Goal: Task Accomplishment & Management: Manage account settings

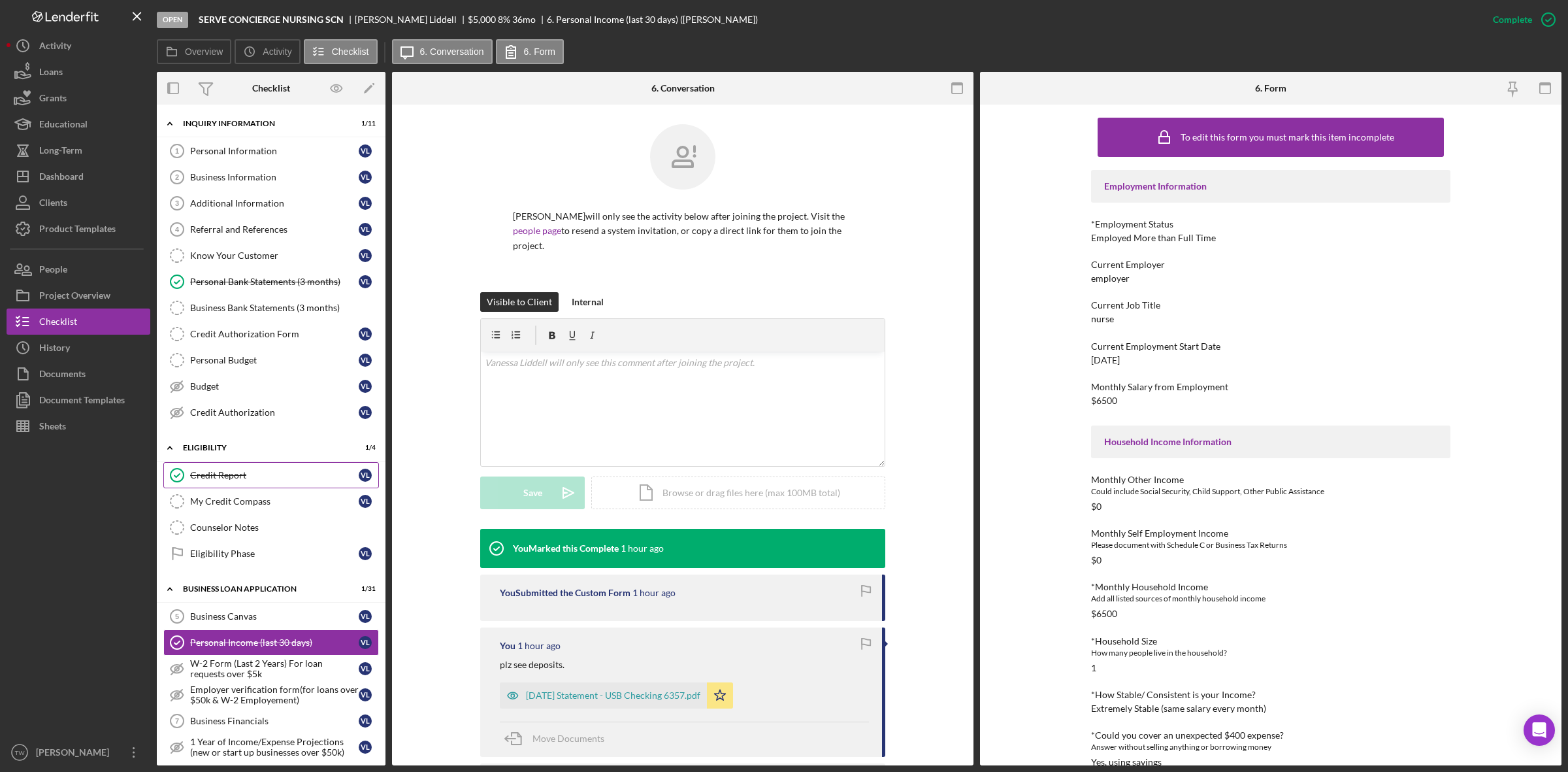
click at [207, 475] on div "Credit Report" at bounding box center [274, 475] width 169 height 11
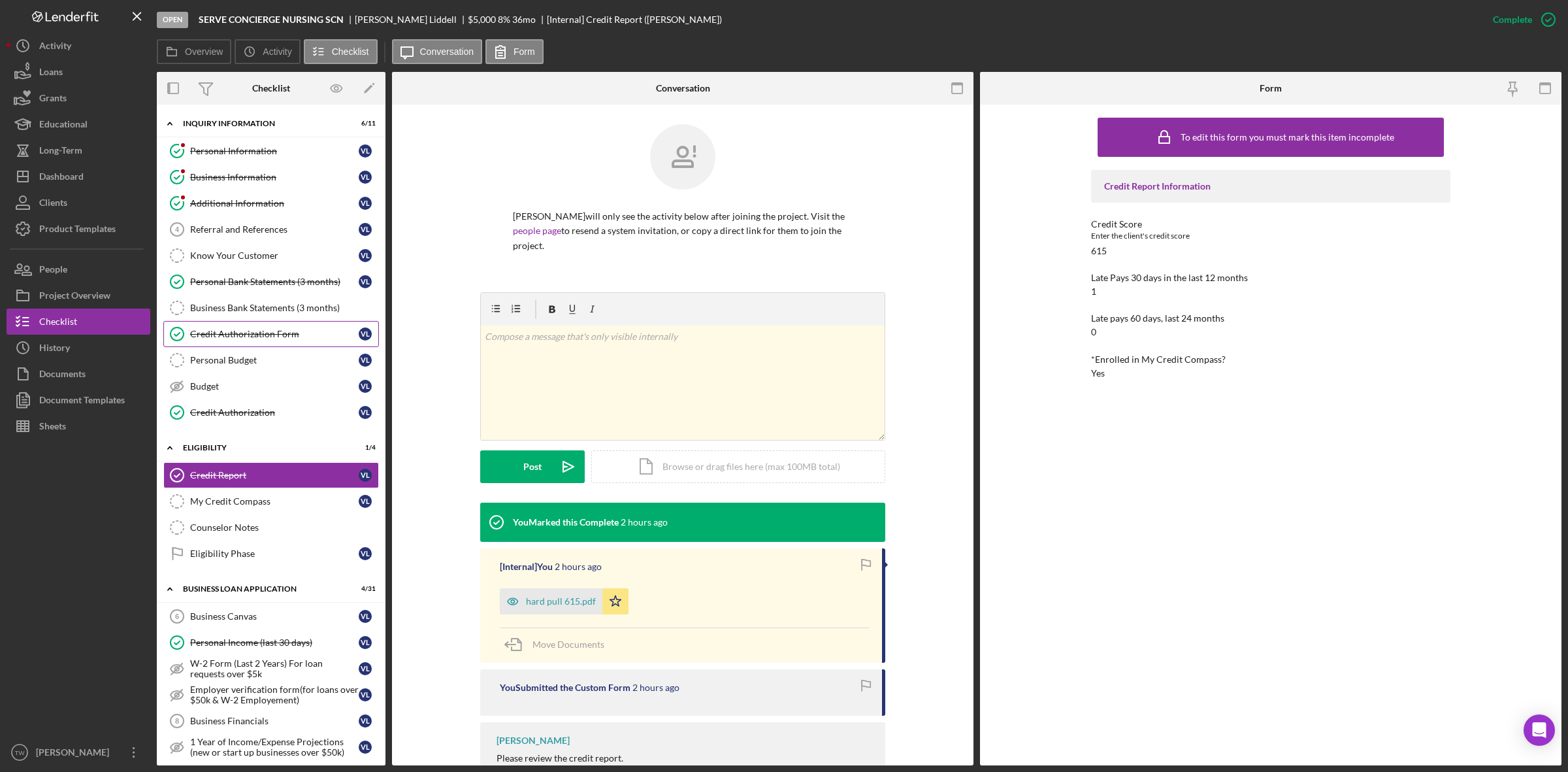
click at [239, 328] on link "Credit Authorization Form Credit Authorization Form [PERSON_NAME]" at bounding box center [271, 334] width 216 height 26
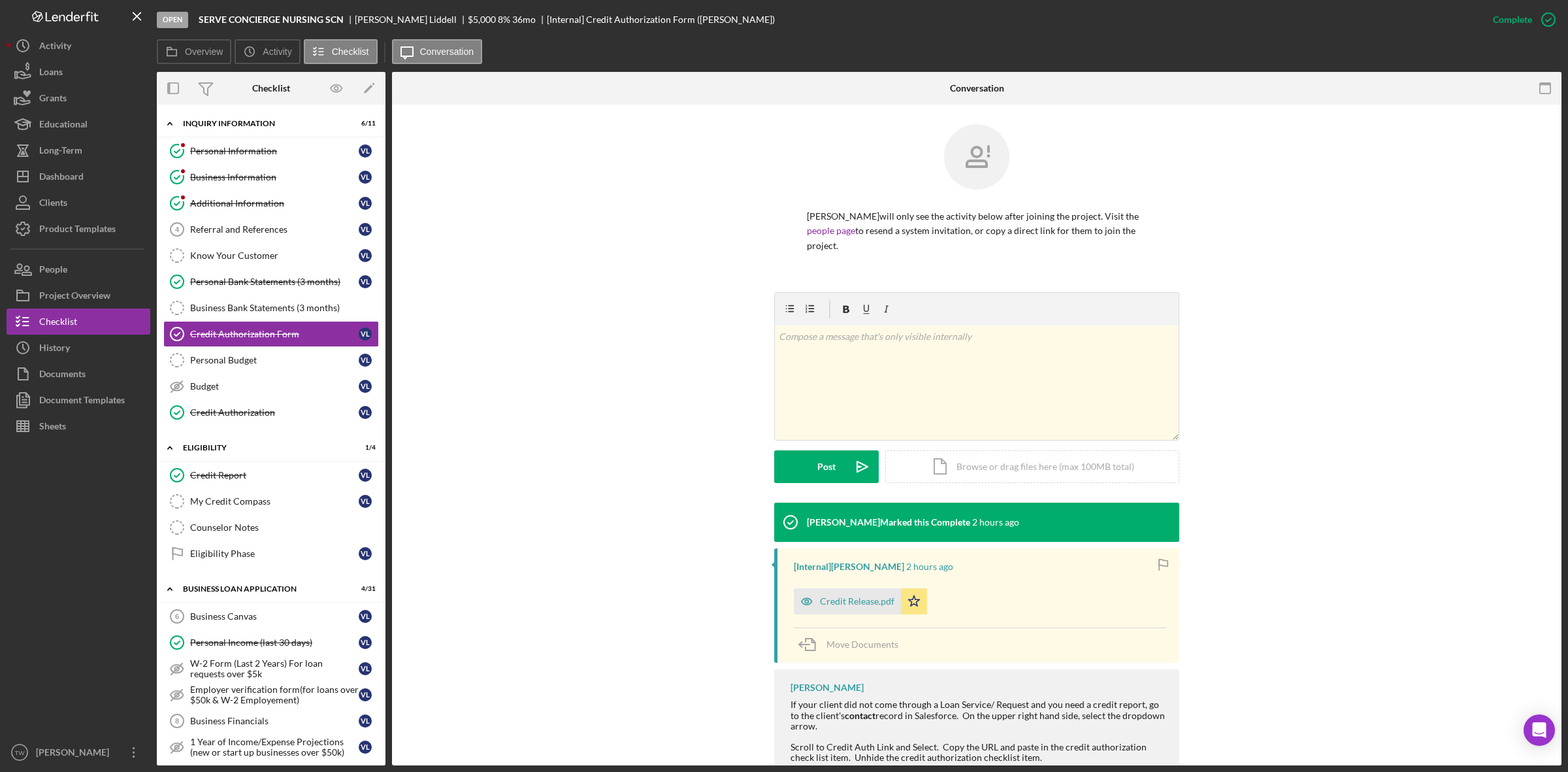
scroll to position [73, 0]
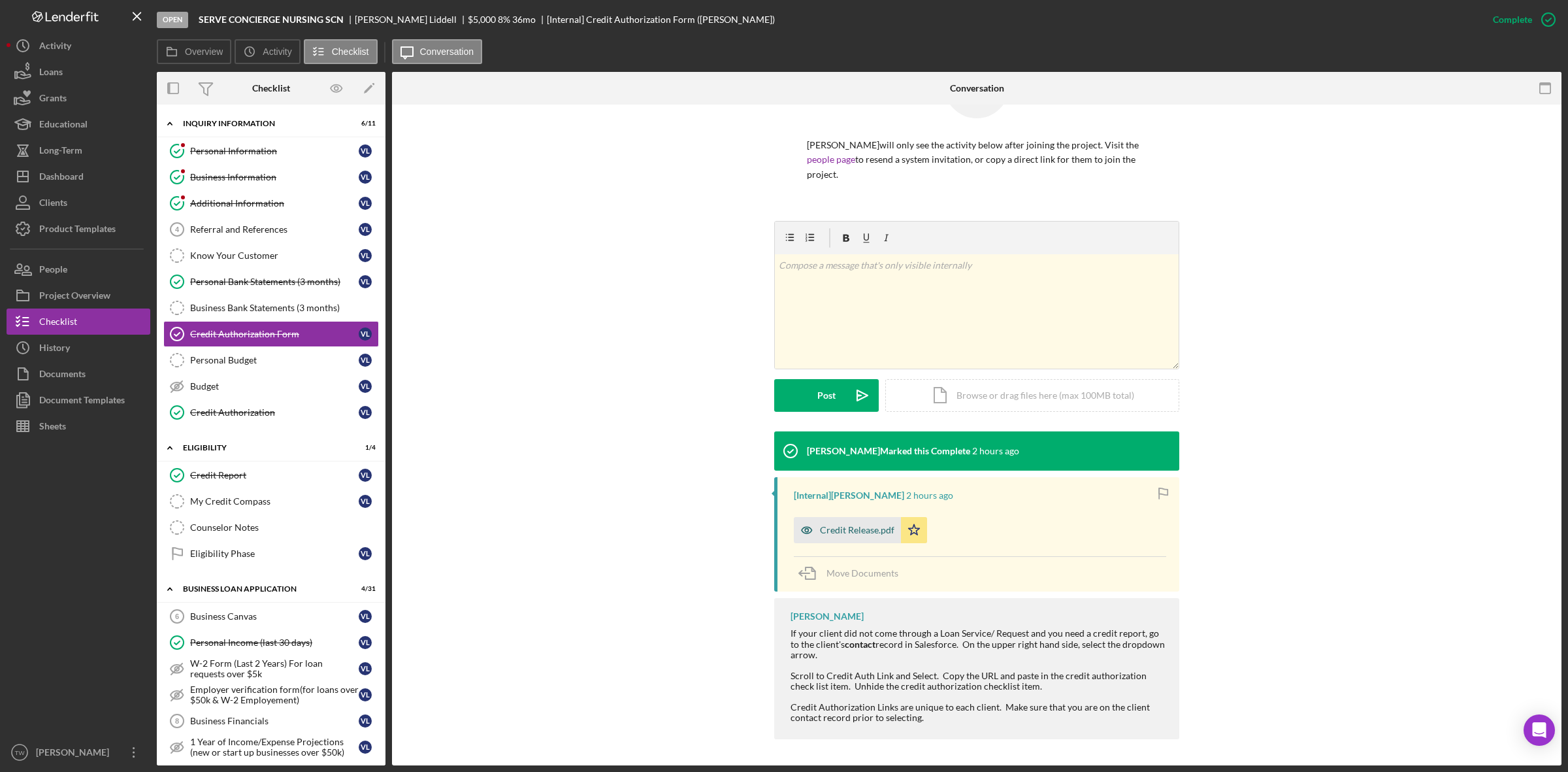
click at [879, 534] on div "Credit Release.pdf" at bounding box center [857, 530] width 75 height 11
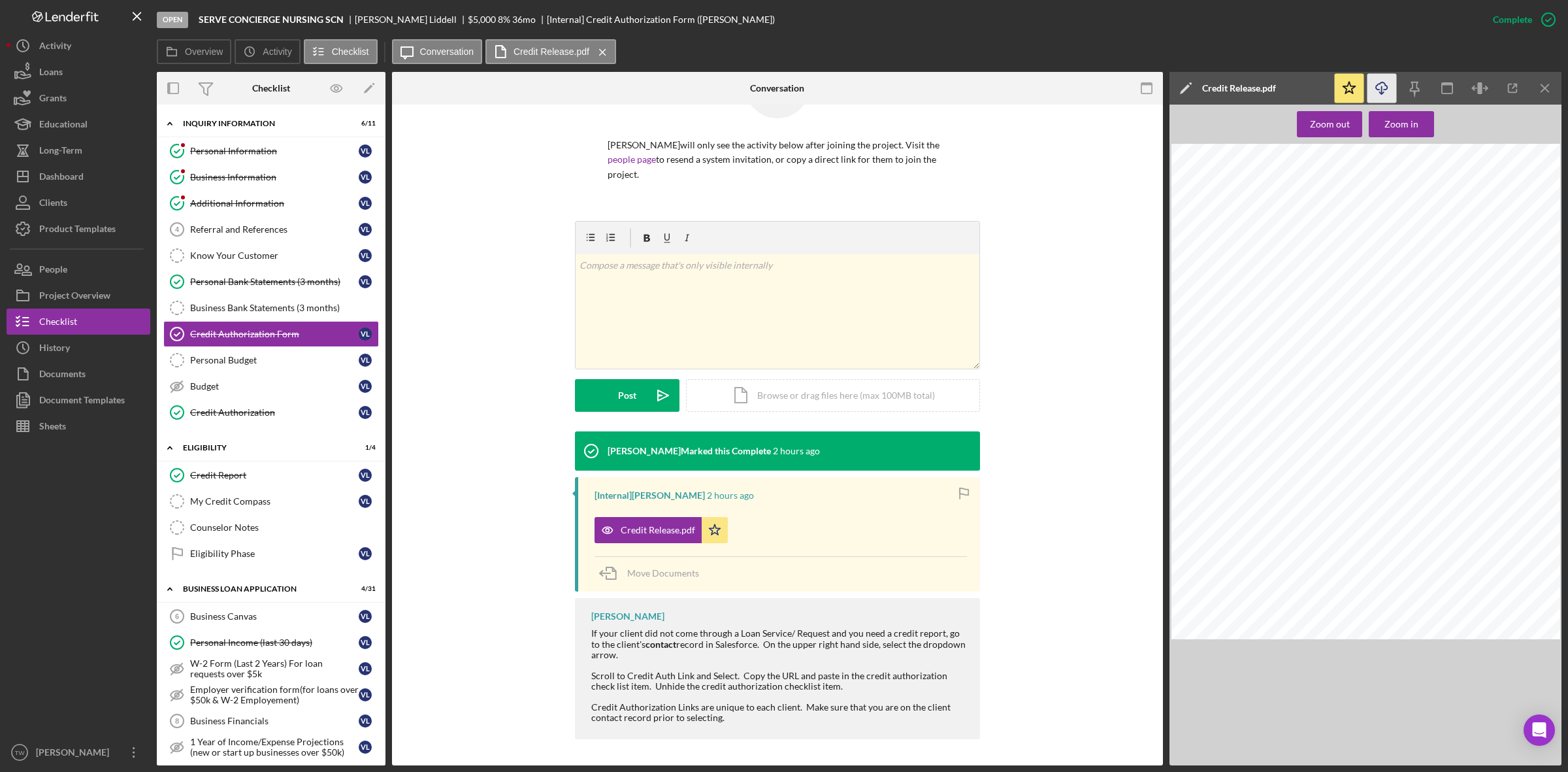
click at [1388, 82] on icon "Icon/Download" at bounding box center [1382, 89] width 30 height 30
click at [1396, 127] on div "Zoom in" at bounding box center [1402, 124] width 34 height 26
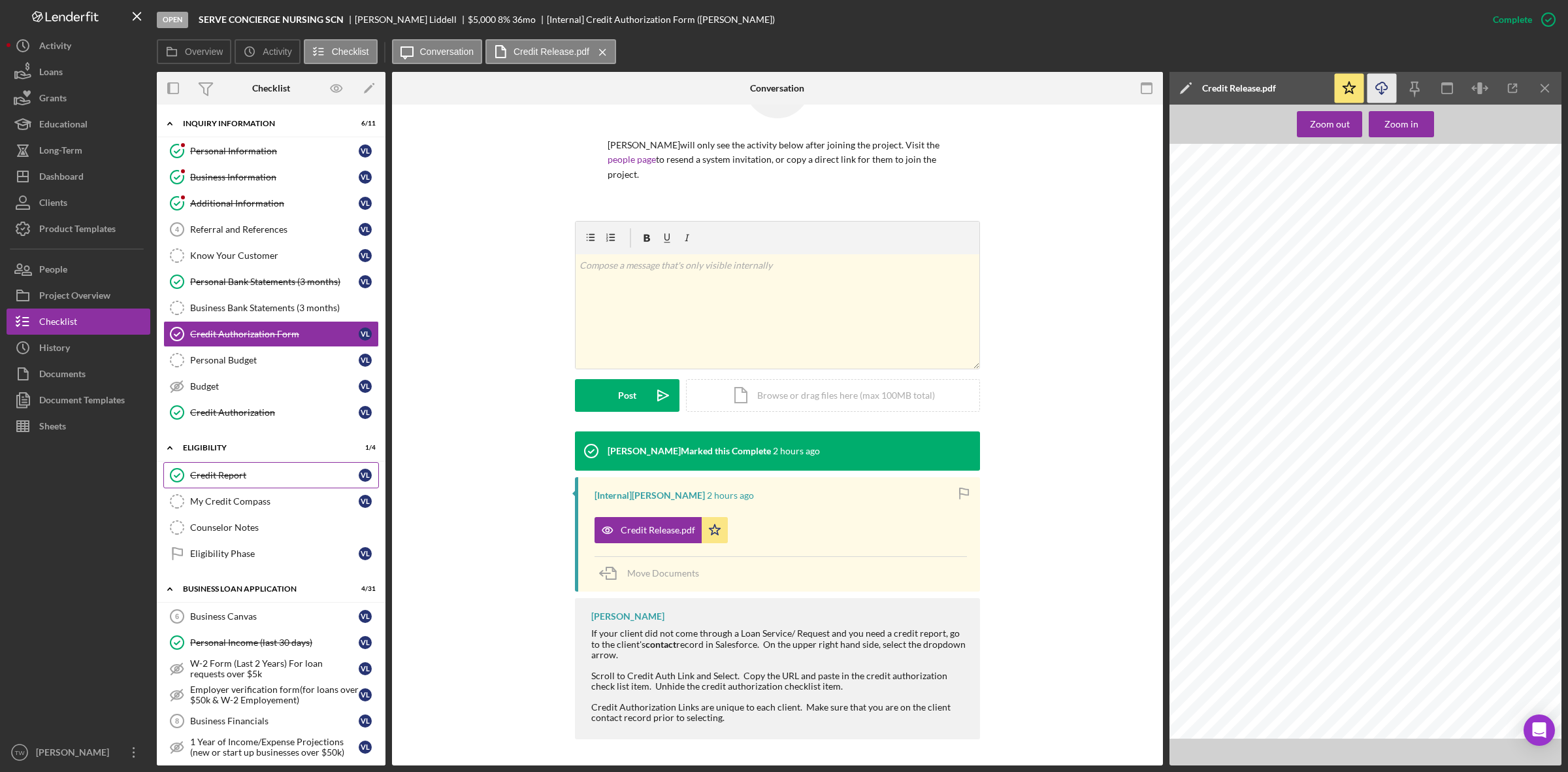
click at [200, 479] on div "Credit Report" at bounding box center [274, 475] width 169 height 11
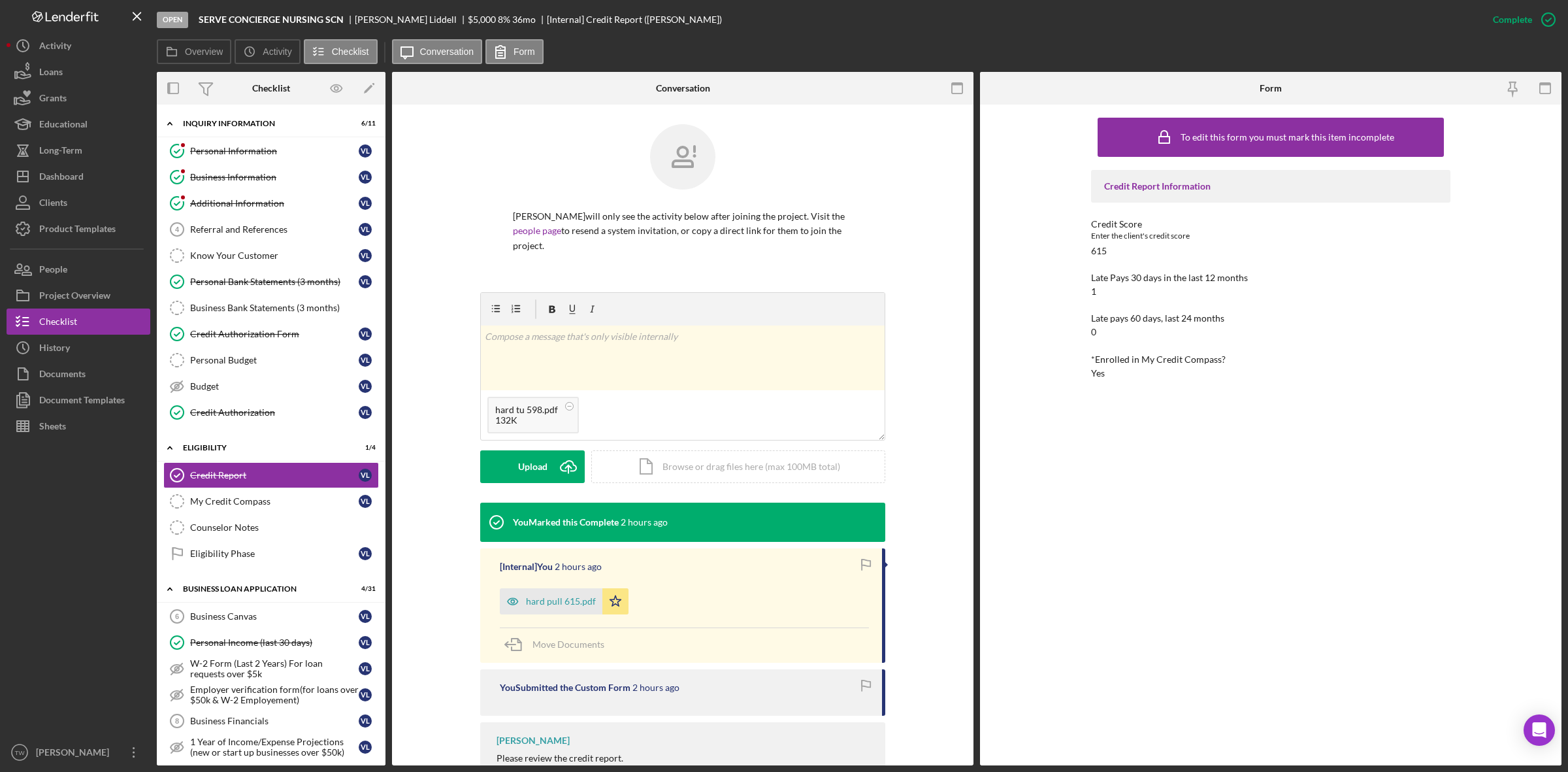
click at [530, 449] on form "v Color teal Color pink Remove color Add row above Add row below Add column bef…" at bounding box center [683, 387] width 405 height 191
click at [537, 461] on div "Upload" at bounding box center [533, 467] width 30 height 33
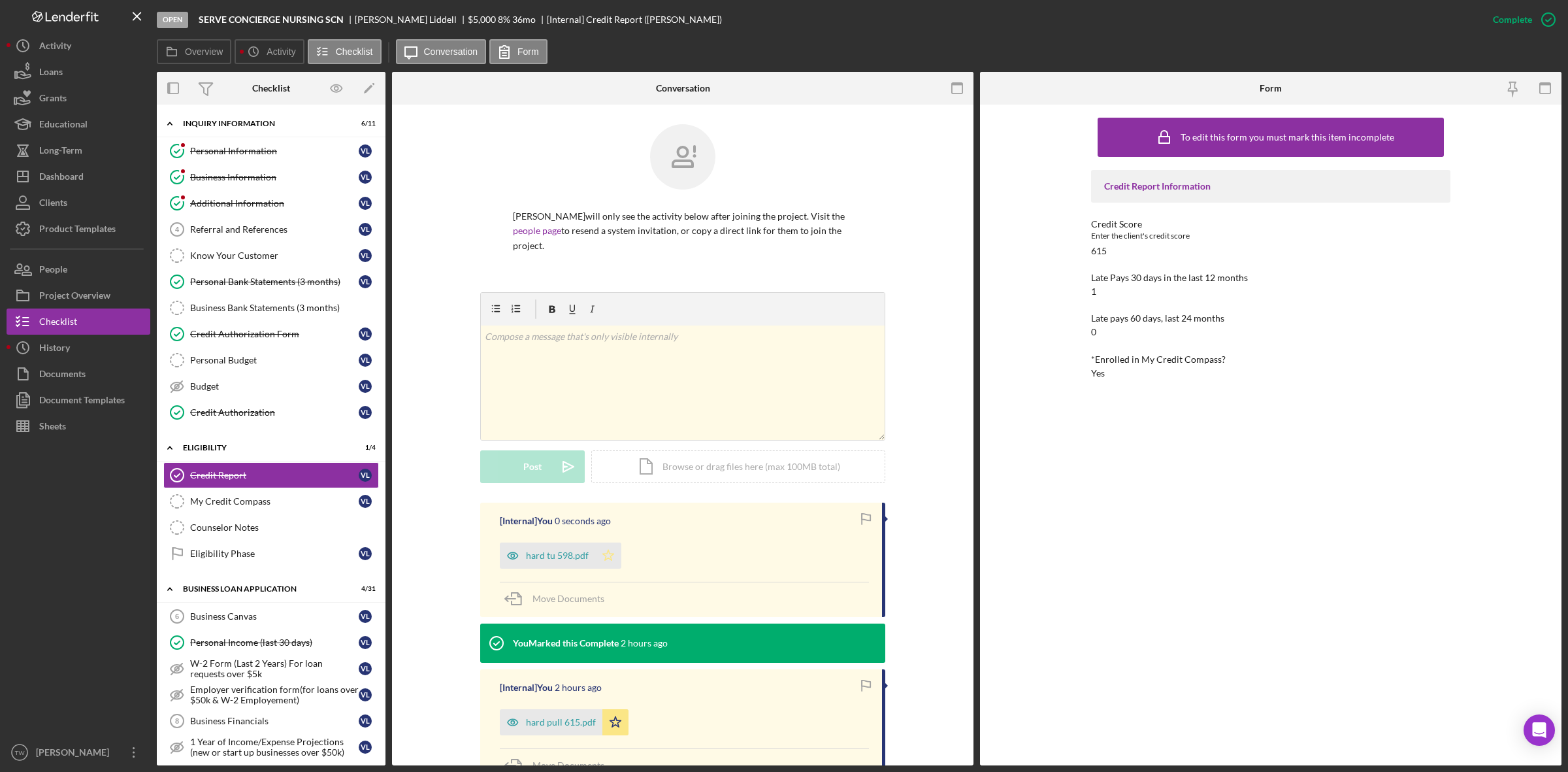
click at [606, 561] on icon "Icon/Star" at bounding box center [608, 556] width 26 height 26
click at [83, 184] on div "Dashboard" at bounding box center [62, 178] width 45 height 30
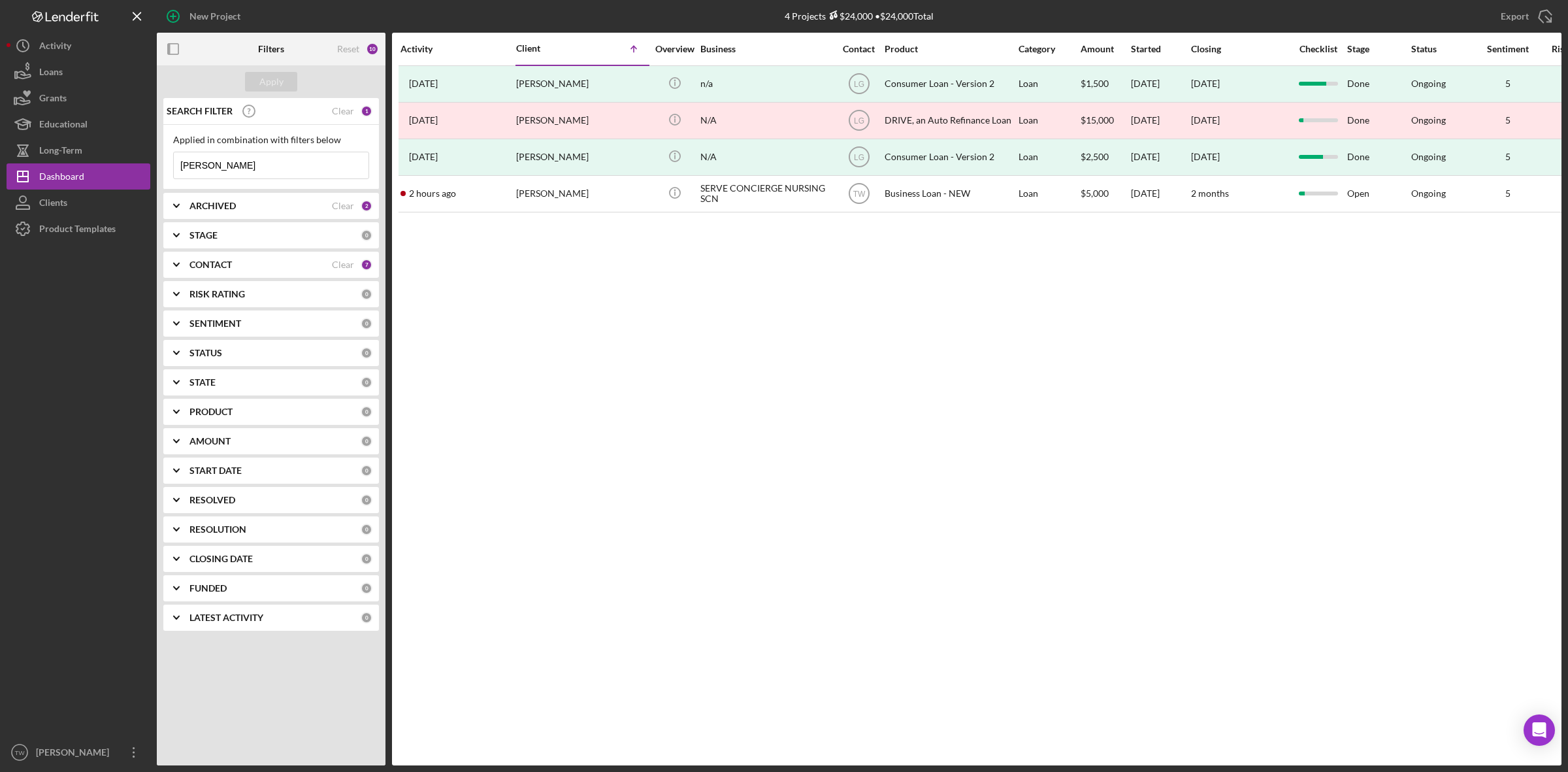
click at [260, 173] on input "[PERSON_NAME]" at bounding box center [271, 165] width 195 height 26
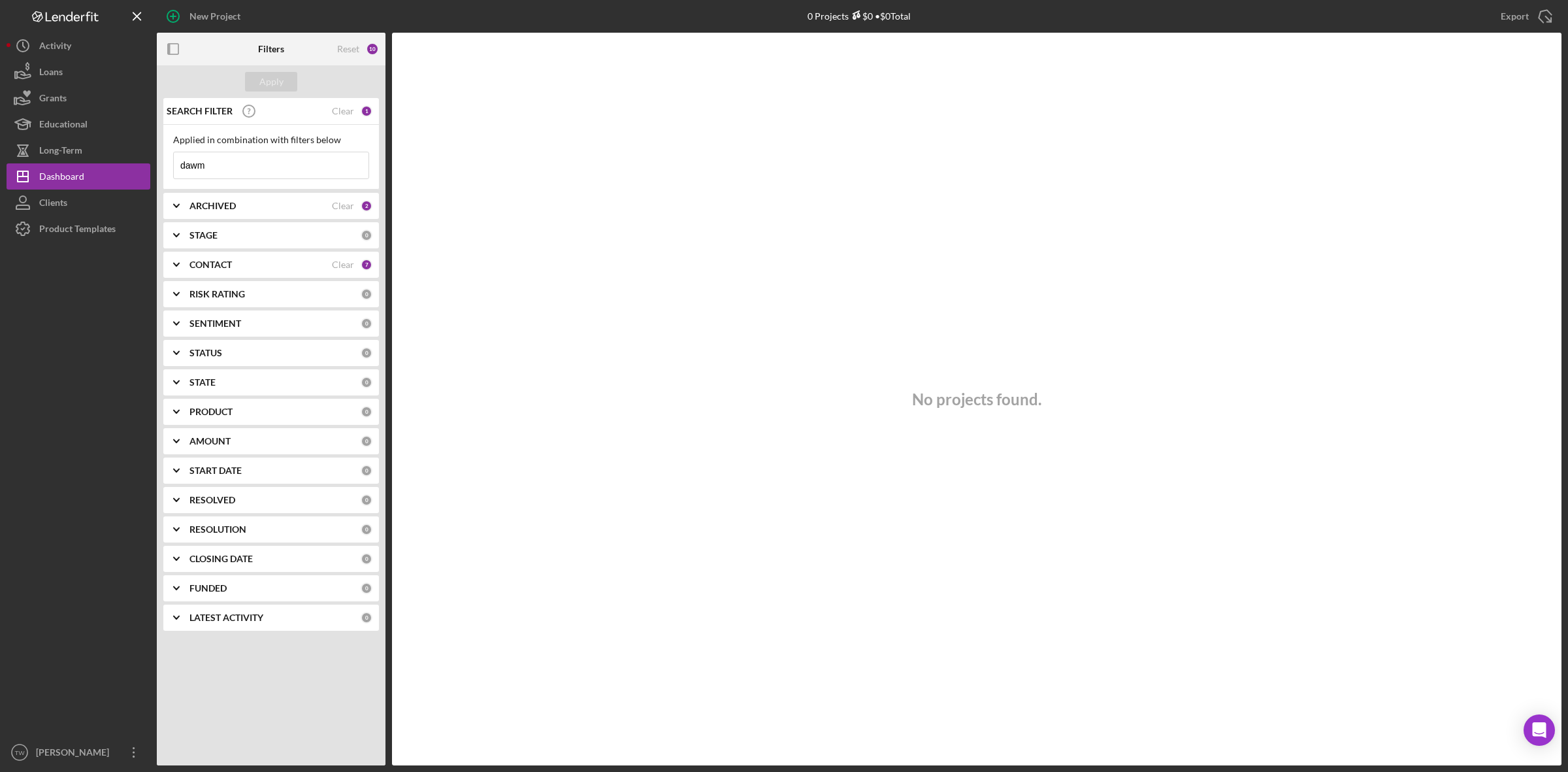
click at [260, 173] on input "dawm" at bounding box center [271, 165] width 195 height 26
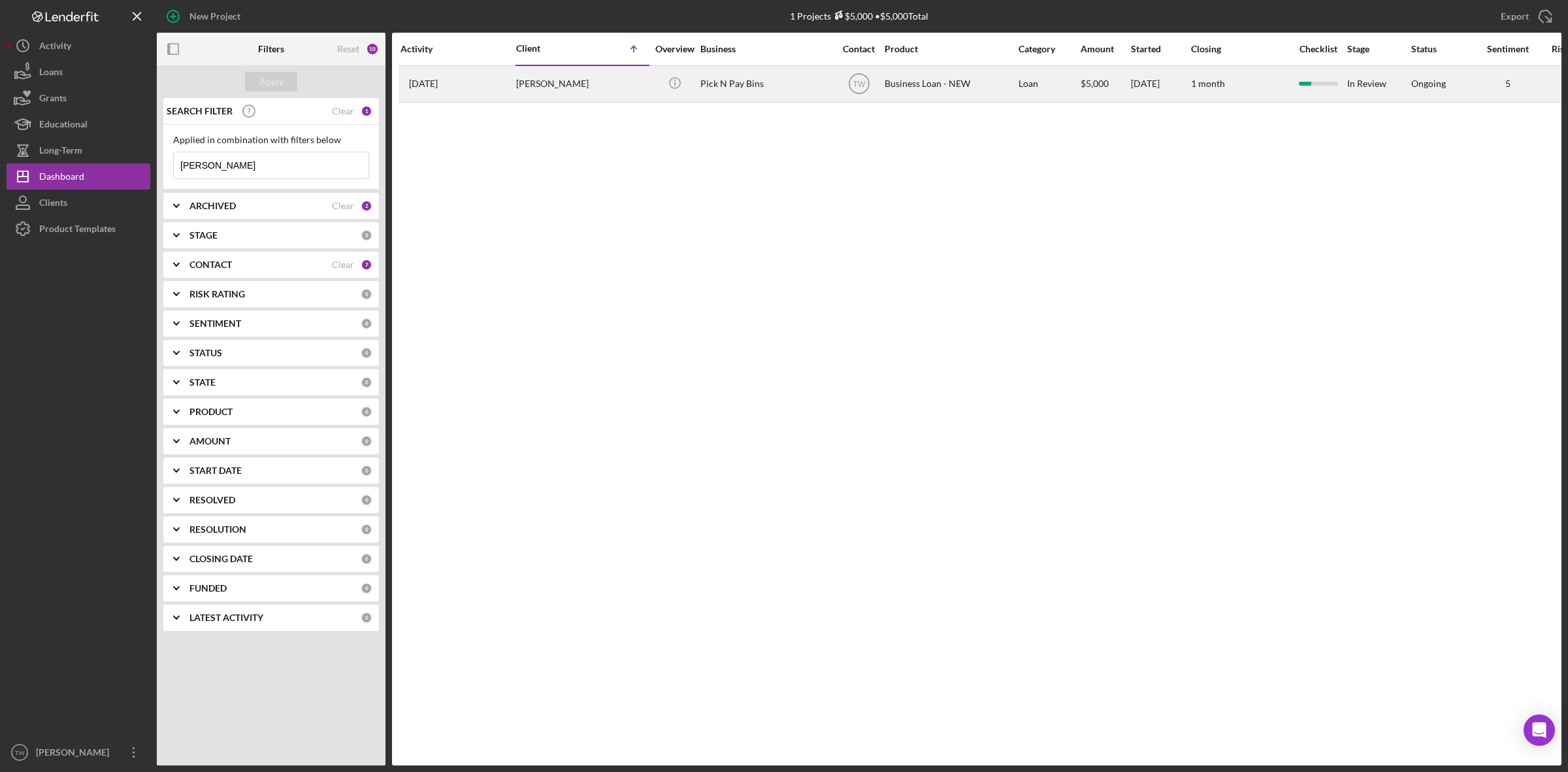
type input "[PERSON_NAME]"
click at [611, 83] on div "[PERSON_NAME]" at bounding box center [581, 84] width 131 height 35
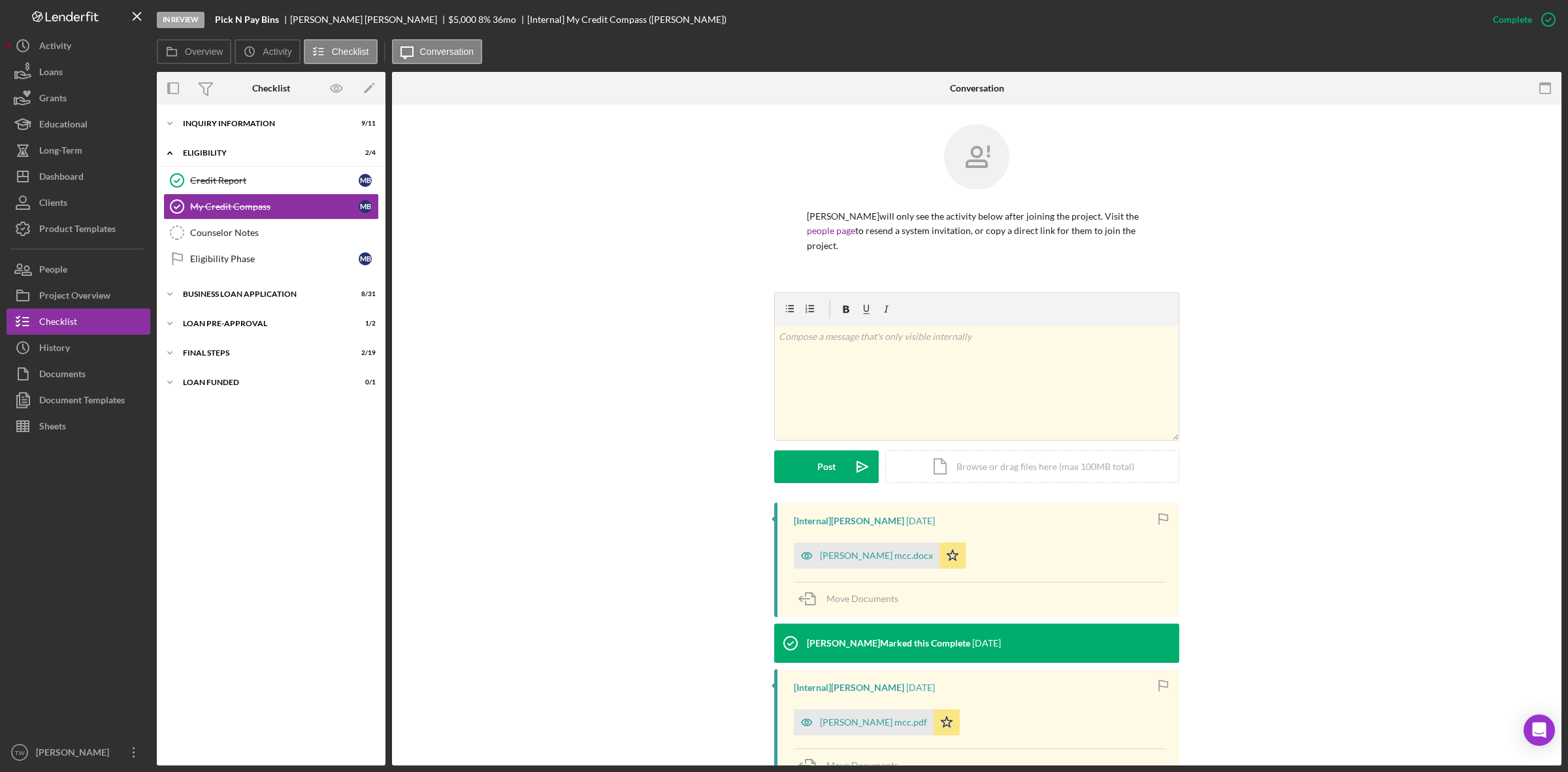
click at [227, 110] on div "Icon/Expander INQUIRY INFORMATION 9 / 11 Icon/Expander ELIGIBILITY 2 / 4 Credit…" at bounding box center [271, 435] width 229 height 661
click at [226, 116] on div "Icon/Expander INQUIRY INFORMATION 9 / 11" at bounding box center [271, 123] width 229 height 26
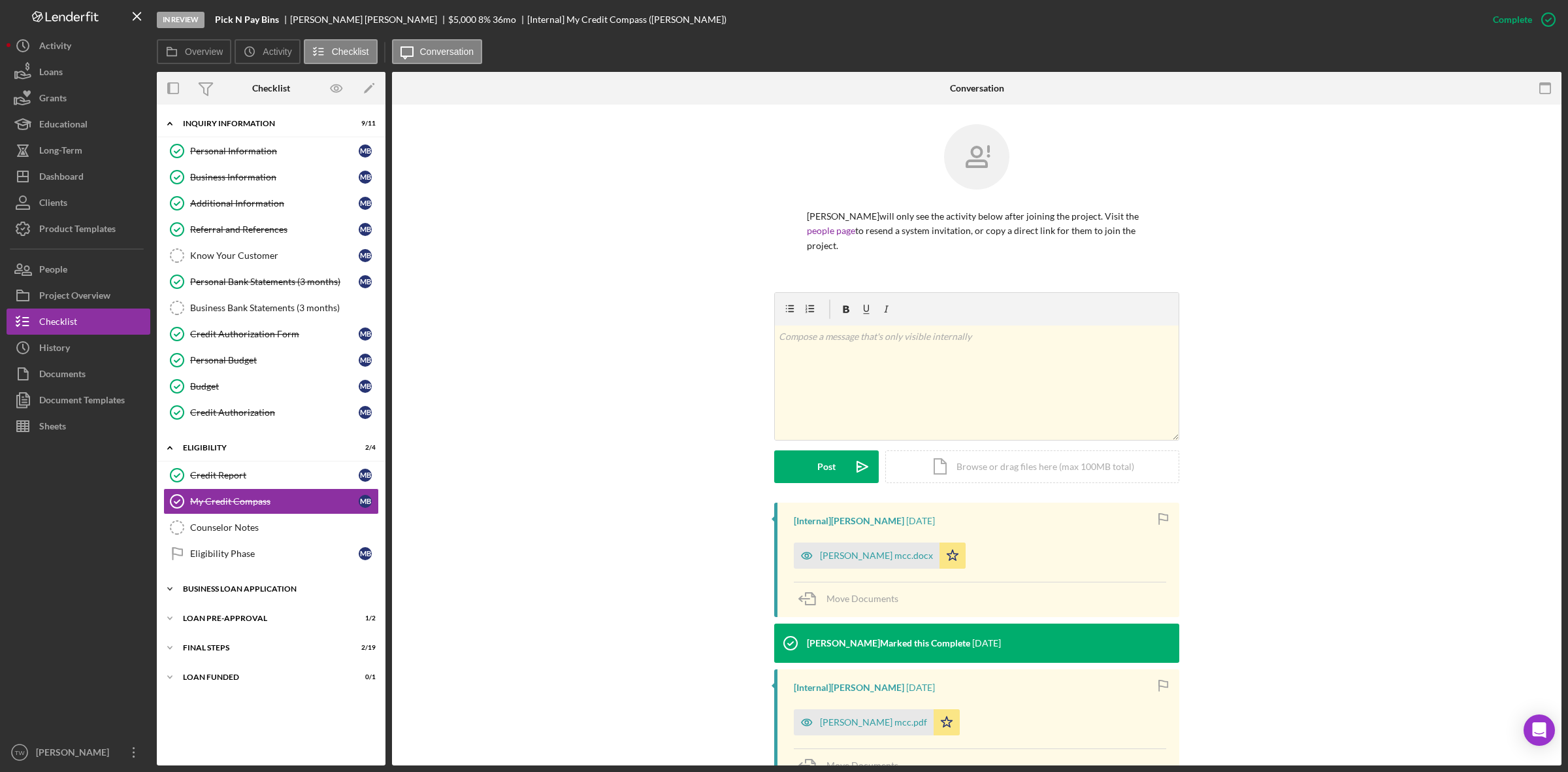
click at [218, 593] on div "BUSINESS LOAN APPLICATION" at bounding box center [276, 589] width 186 height 8
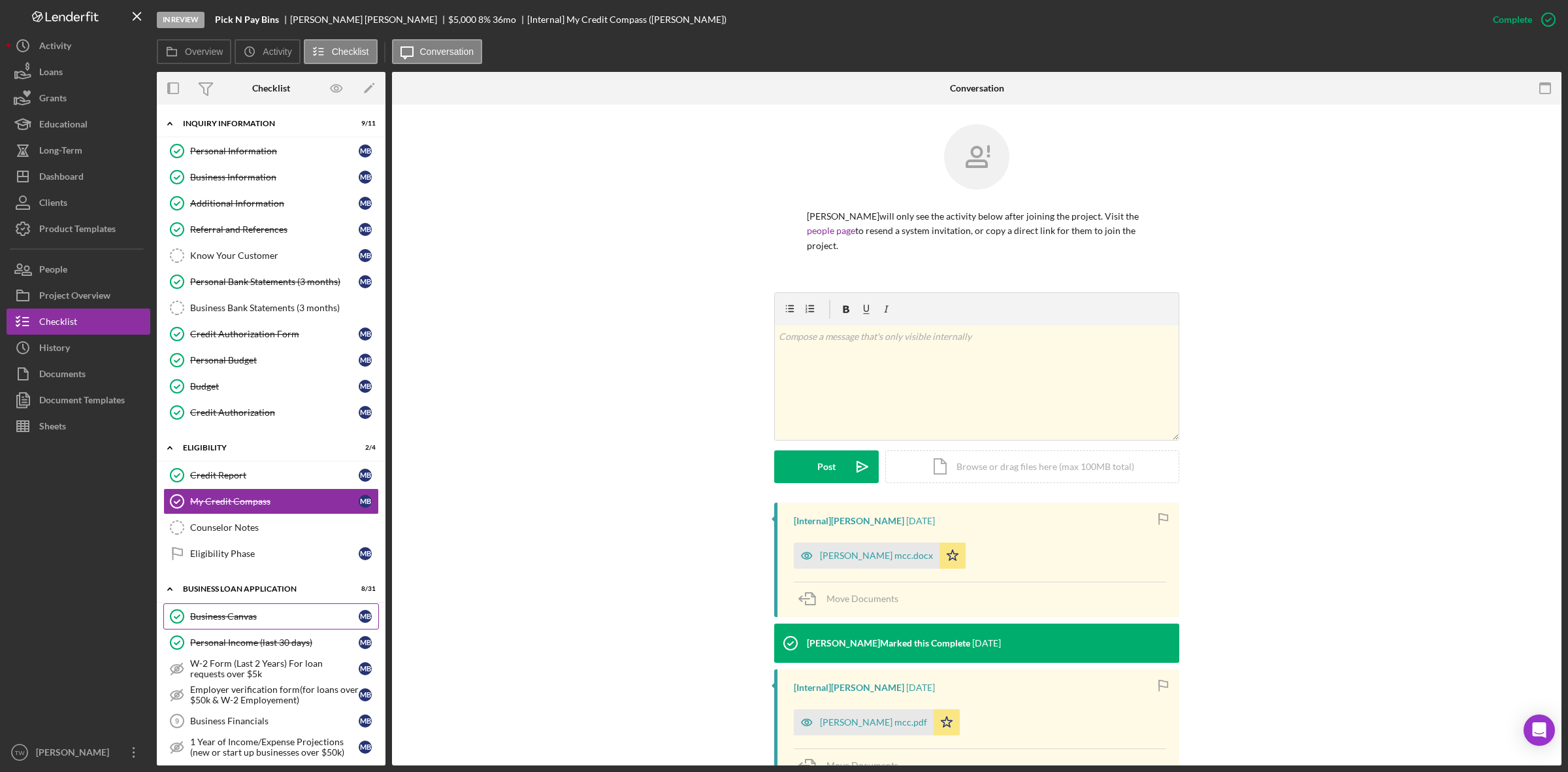
click at [229, 622] on div "Business Canvas" at bounding box center [274, 616] width 169 height 11
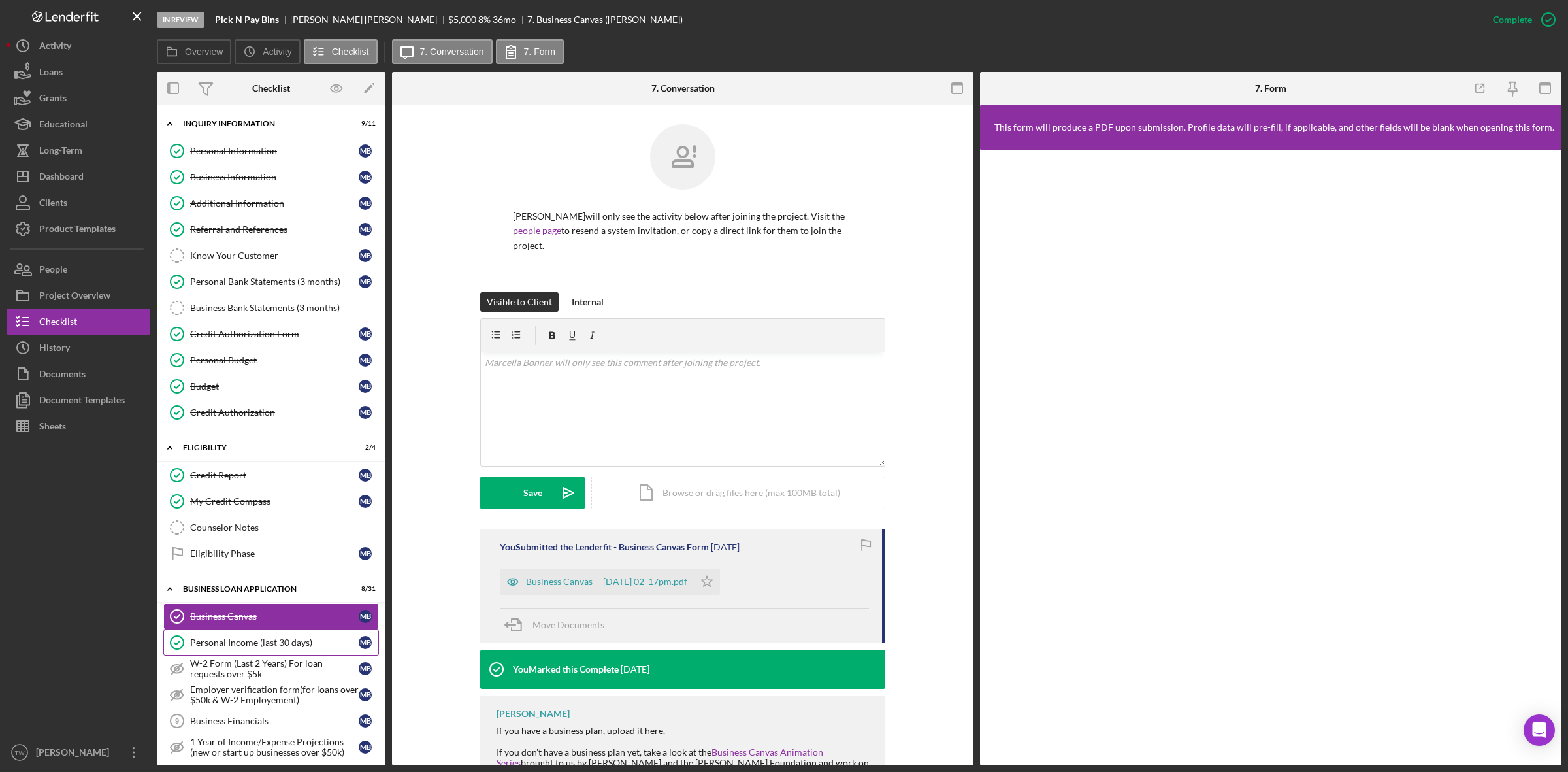
scroll to position [163, 0]
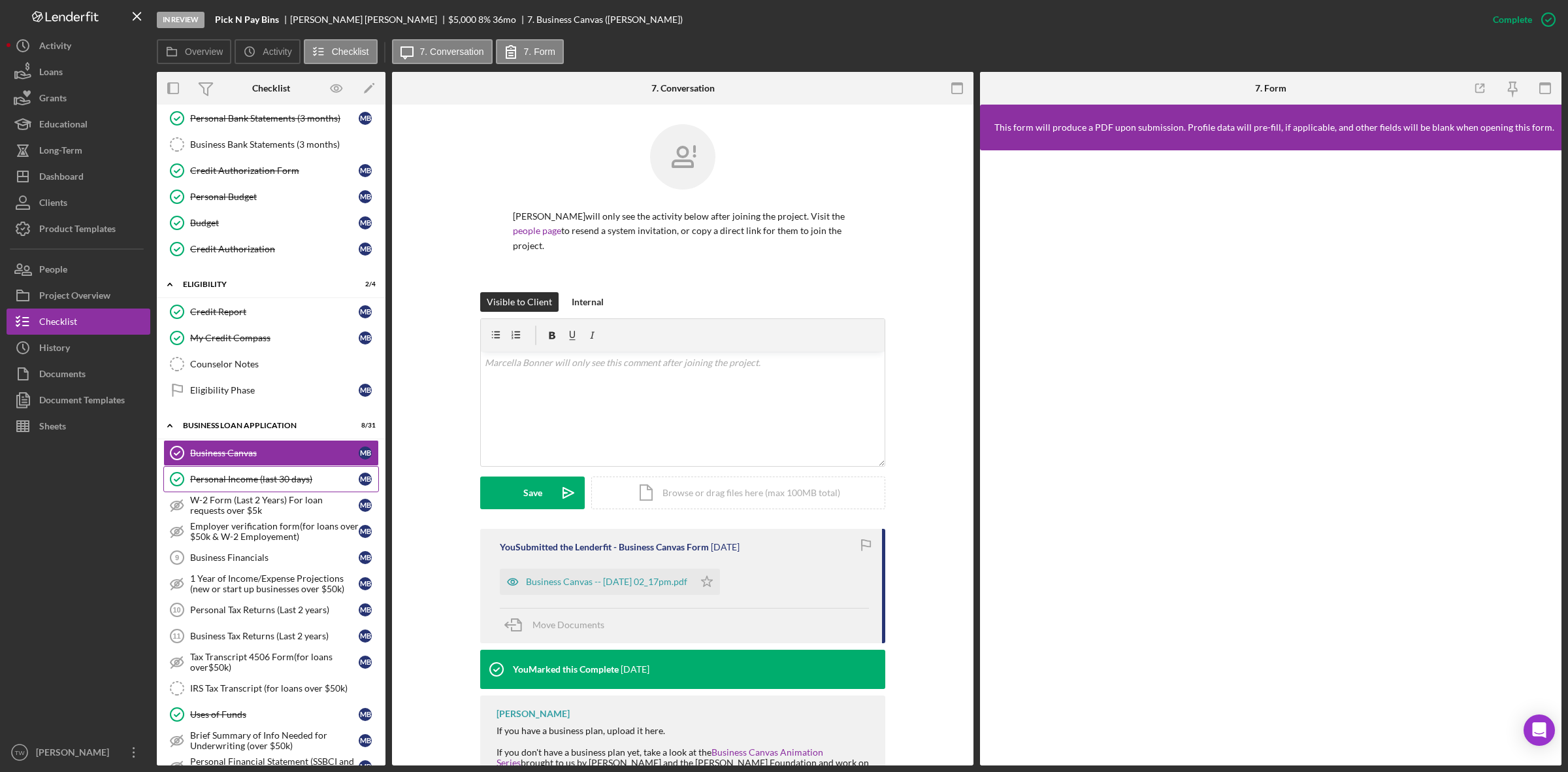
click at [291, 484] on div "Personal Income (last 30 days)" at bounding box center [274, 479] width 169 height 11
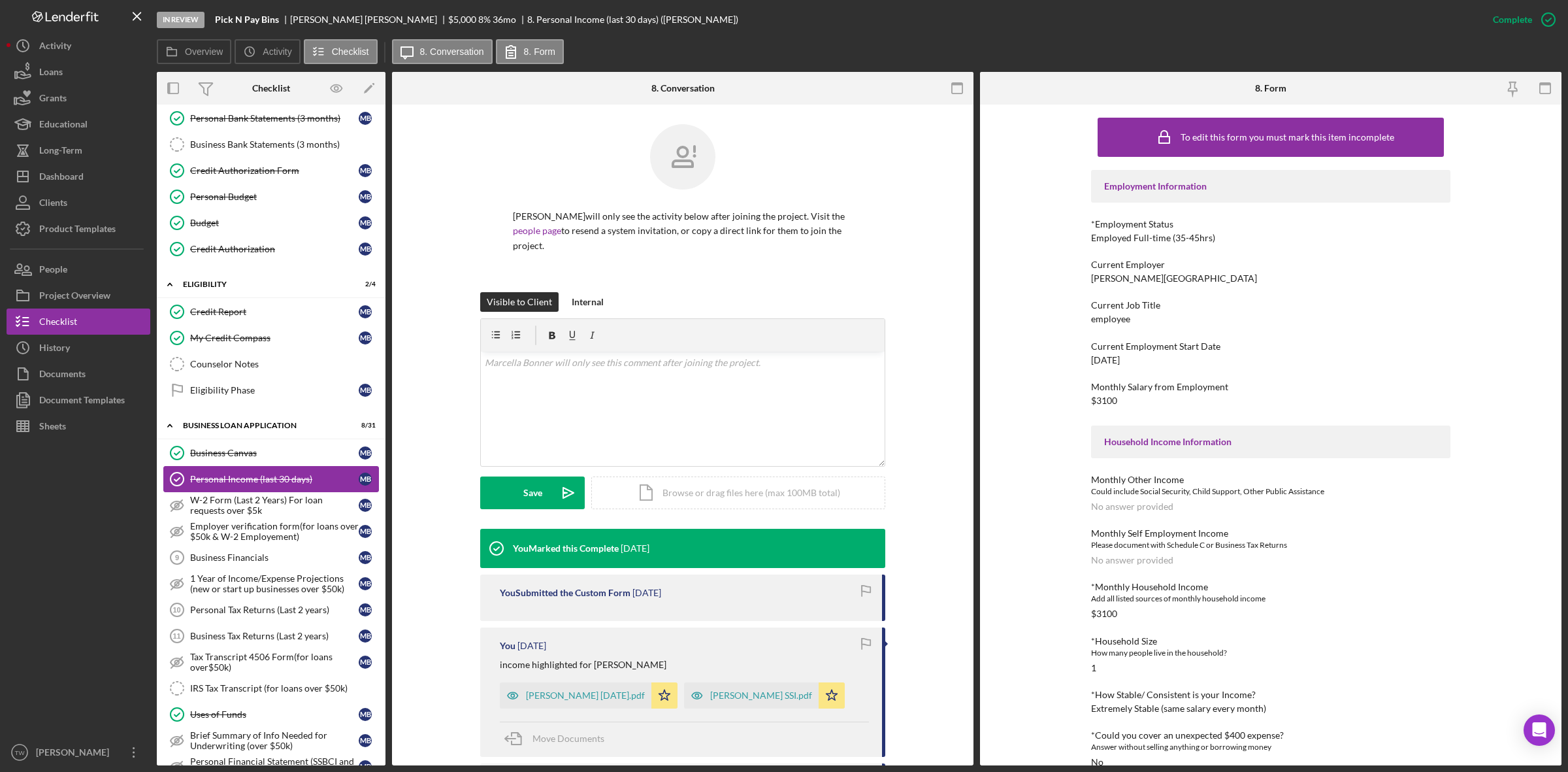
scroll to position [409, 0]
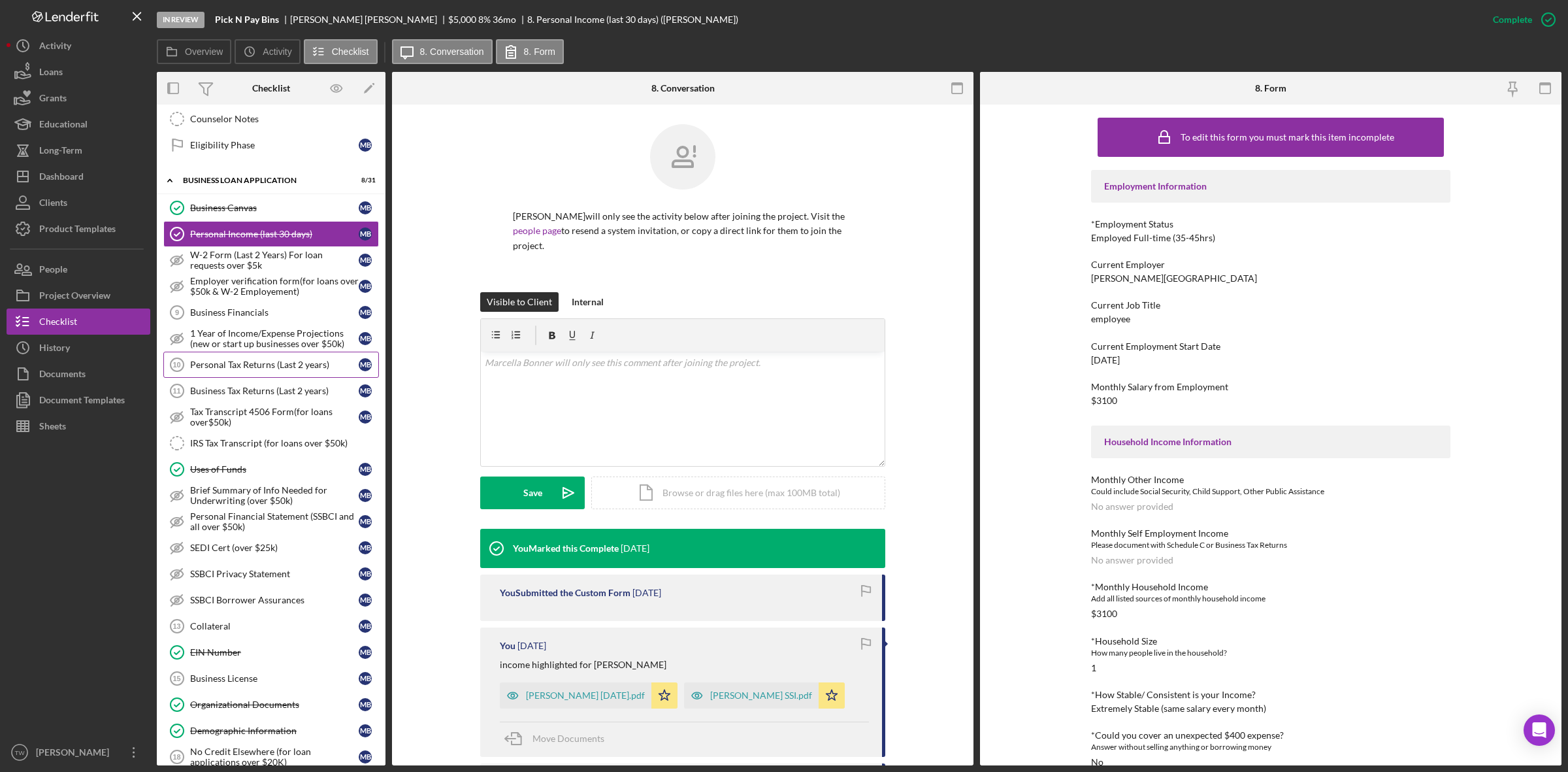
click at [237, 367] on div "Personal Tax Returns (Last 2 years)" at bounding box center [274, 365] width 169 height 11
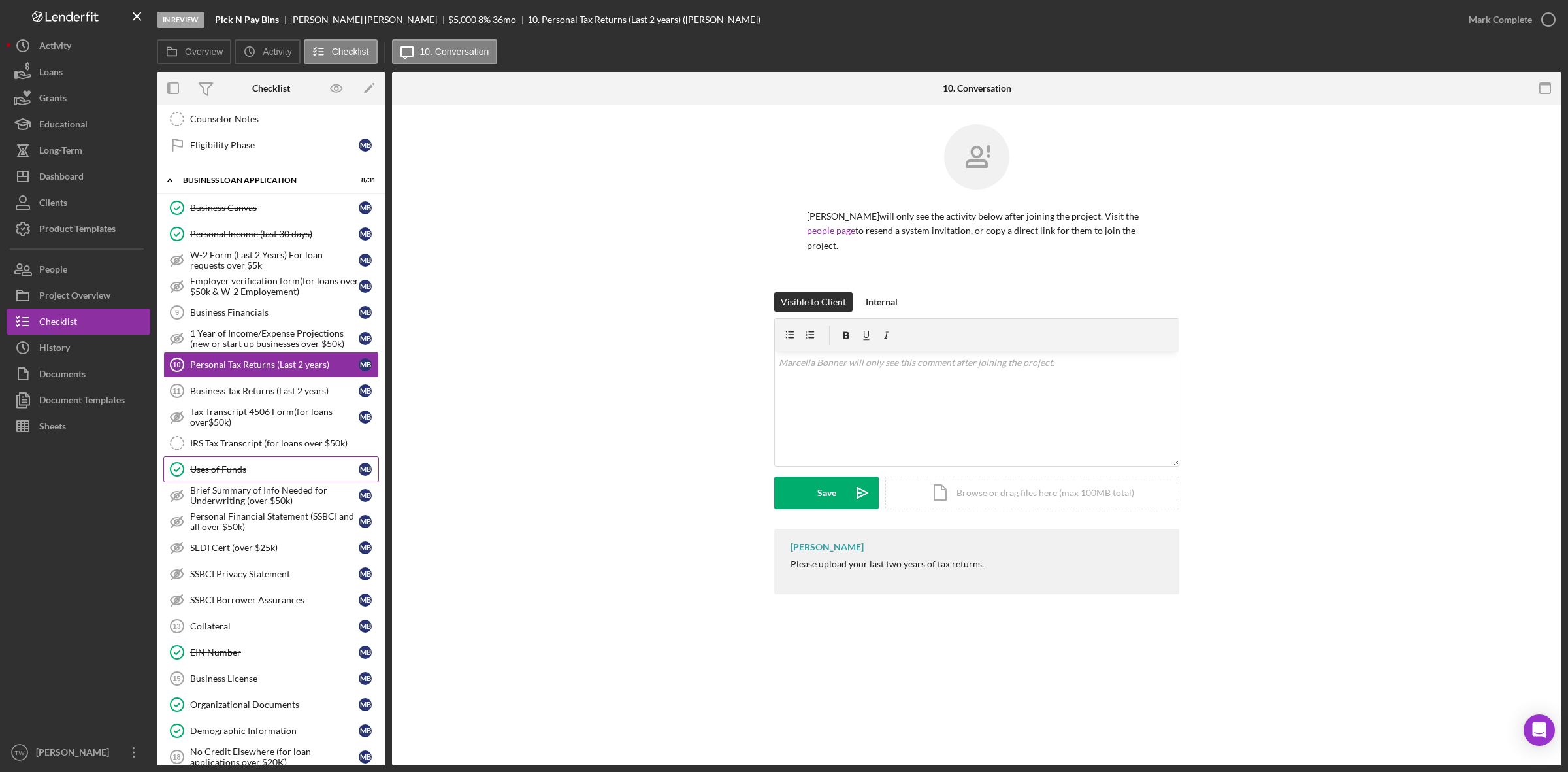
click at [222, 475] on div "Uses of Funds" at bounding box center [274, 469] width 169 height 11
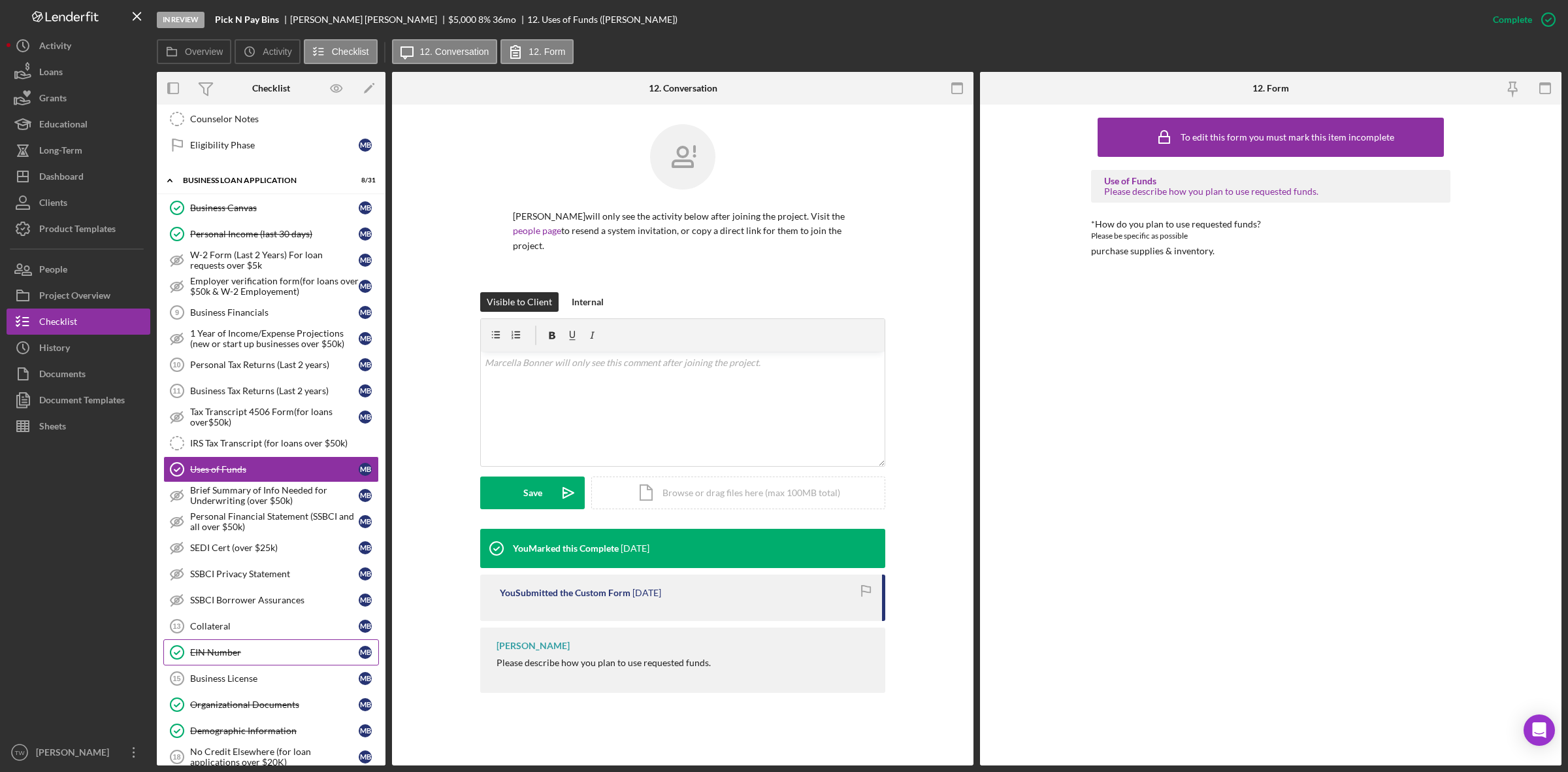
click at [217, 658] on div "EIN Number" at bounding box center [274, 653] width 169 height 11
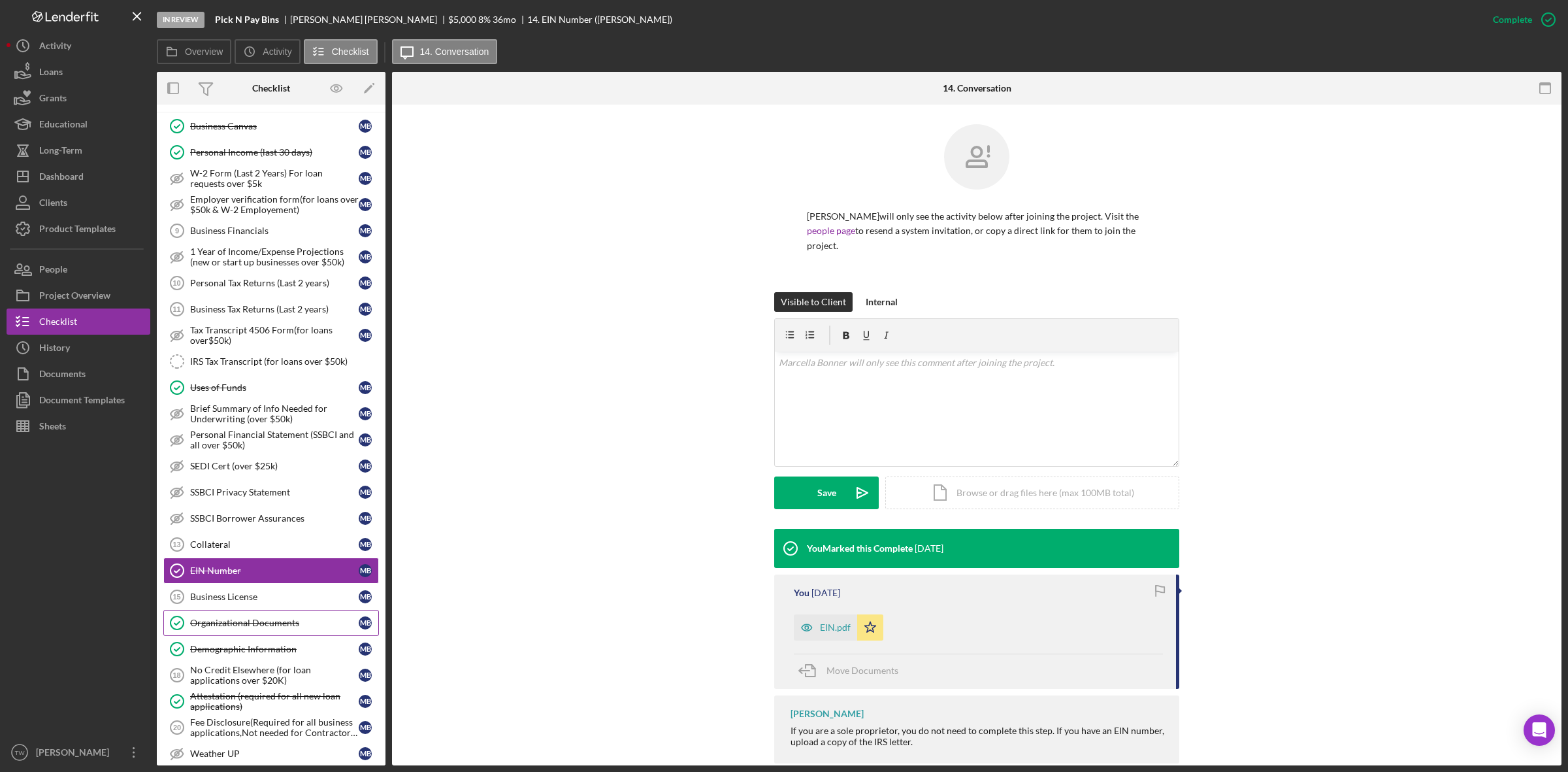
scroll to position [736, 0]
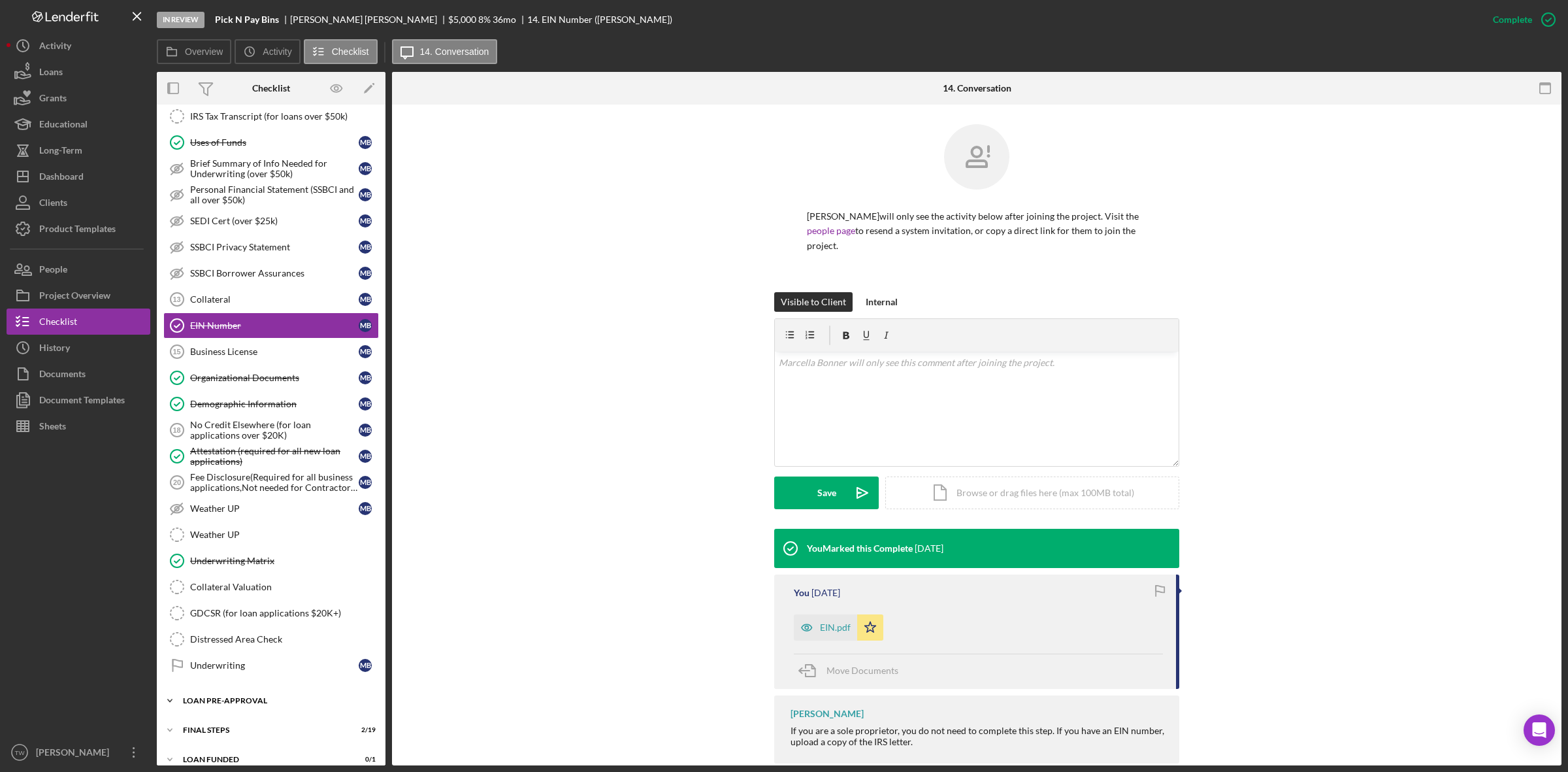
click at [215, 714] on div "Icon/Expander LOAN PRE-APPROVAL 1 / 2" at bounding box center [271, 701] width 229 height 26
click at [207, 734] on div "Loan Approval" at bounding box center [284, 729] width 188 height 11
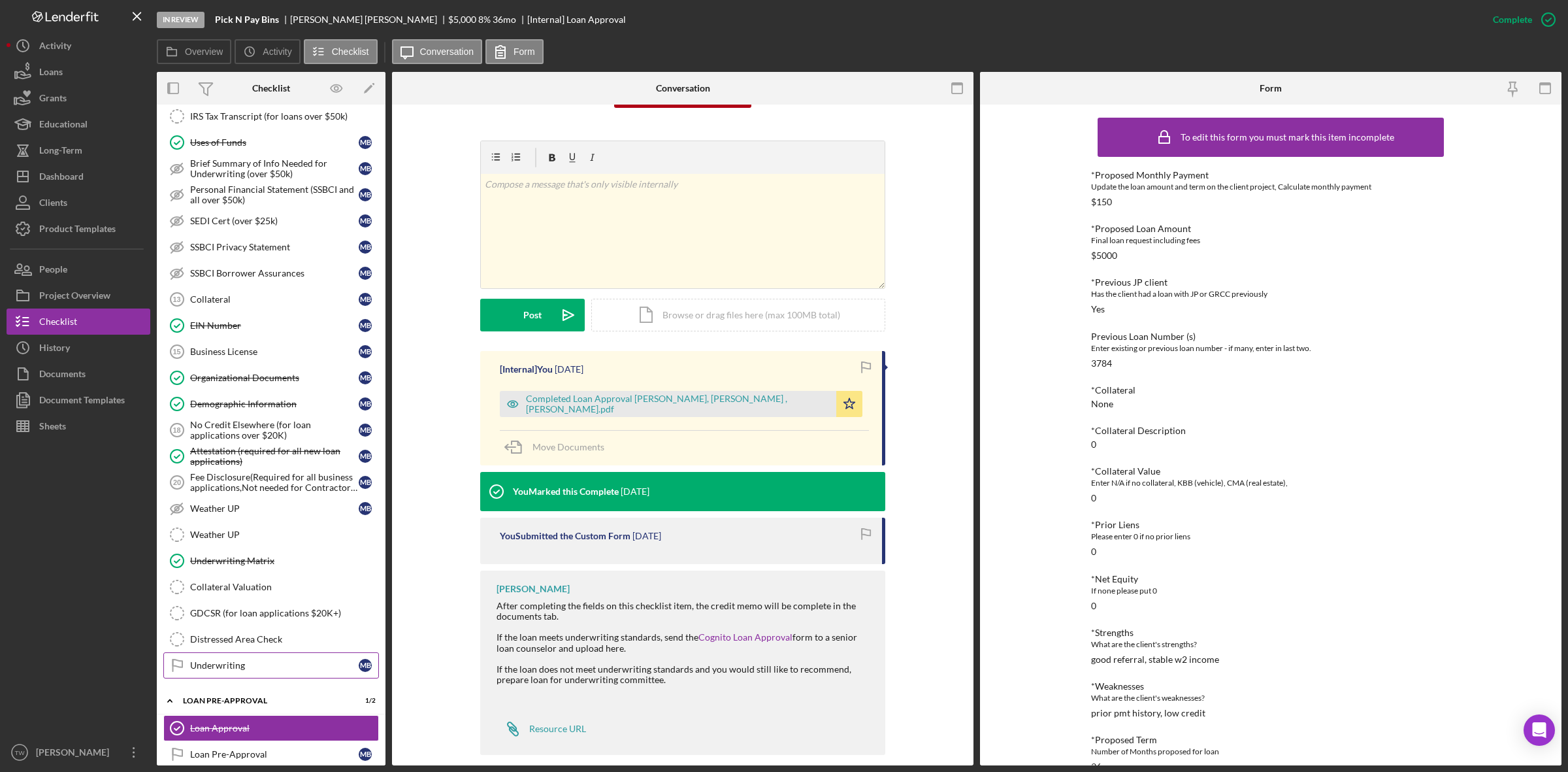
scroll to position [825, 0]
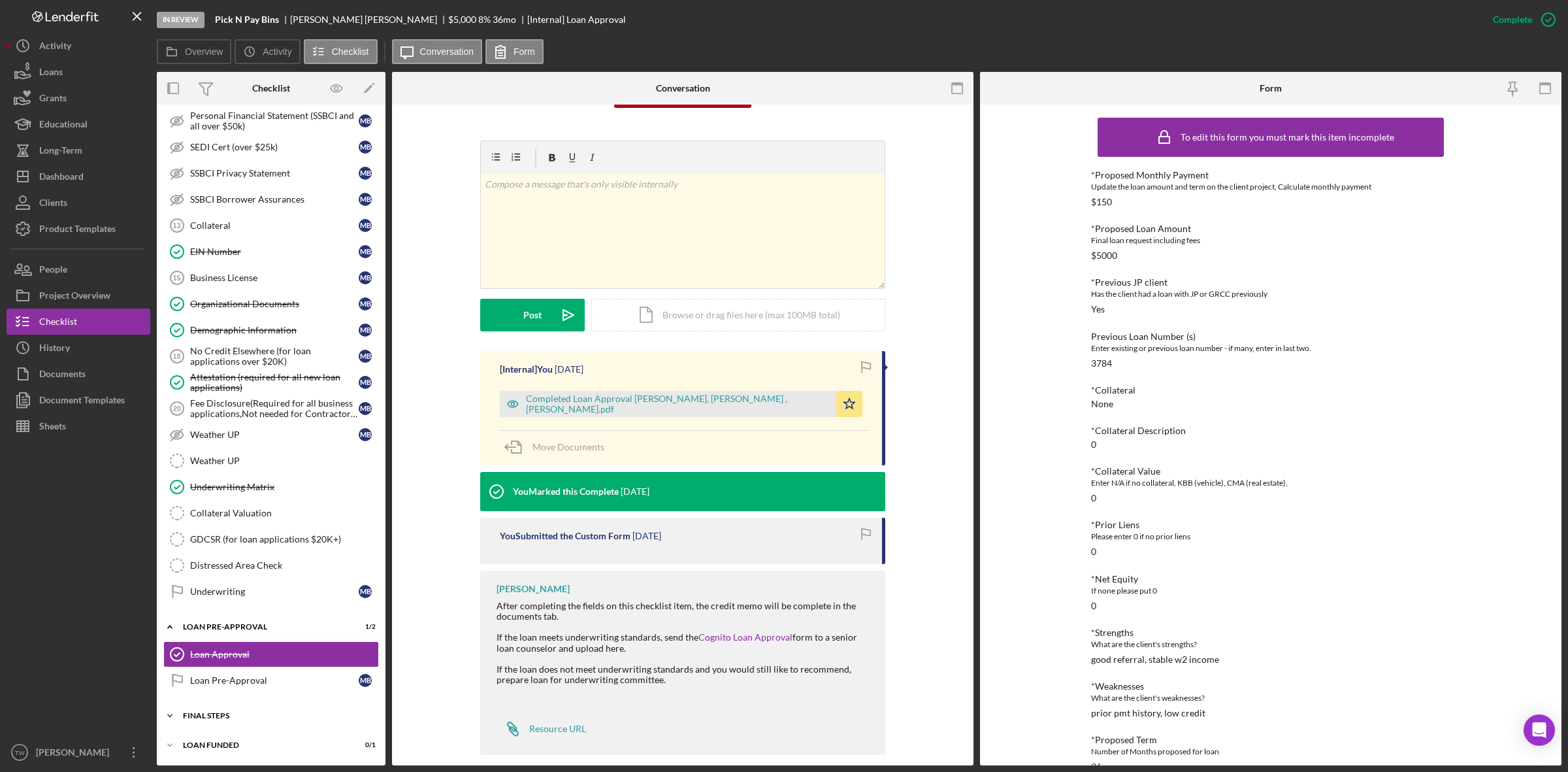
click at [203, 707] on div "Icon/Expander FINAL STEPS 2 / 19" at bounding box center [271, 716] width 229 height 26
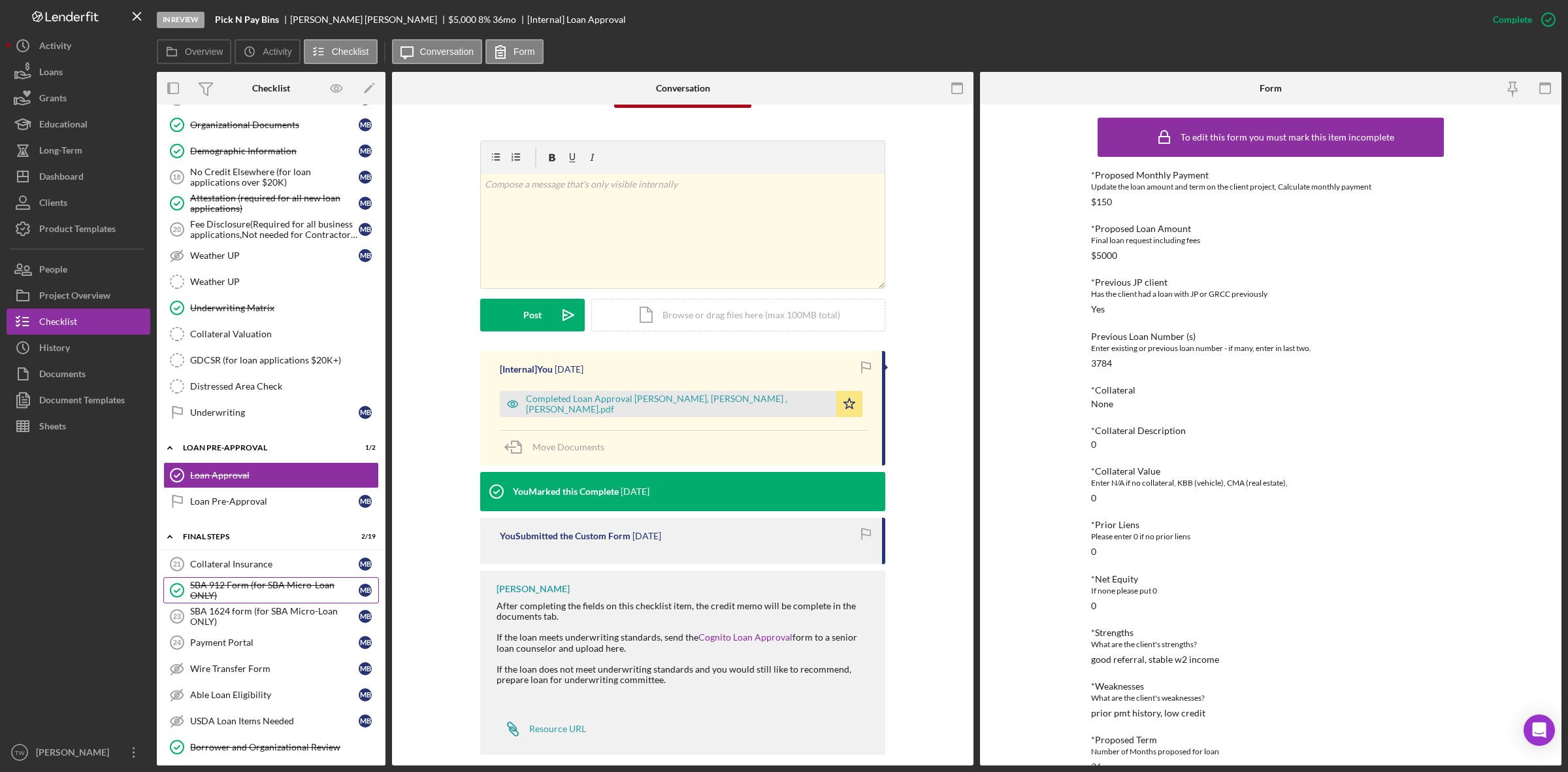
scroll to position [1071, 0]
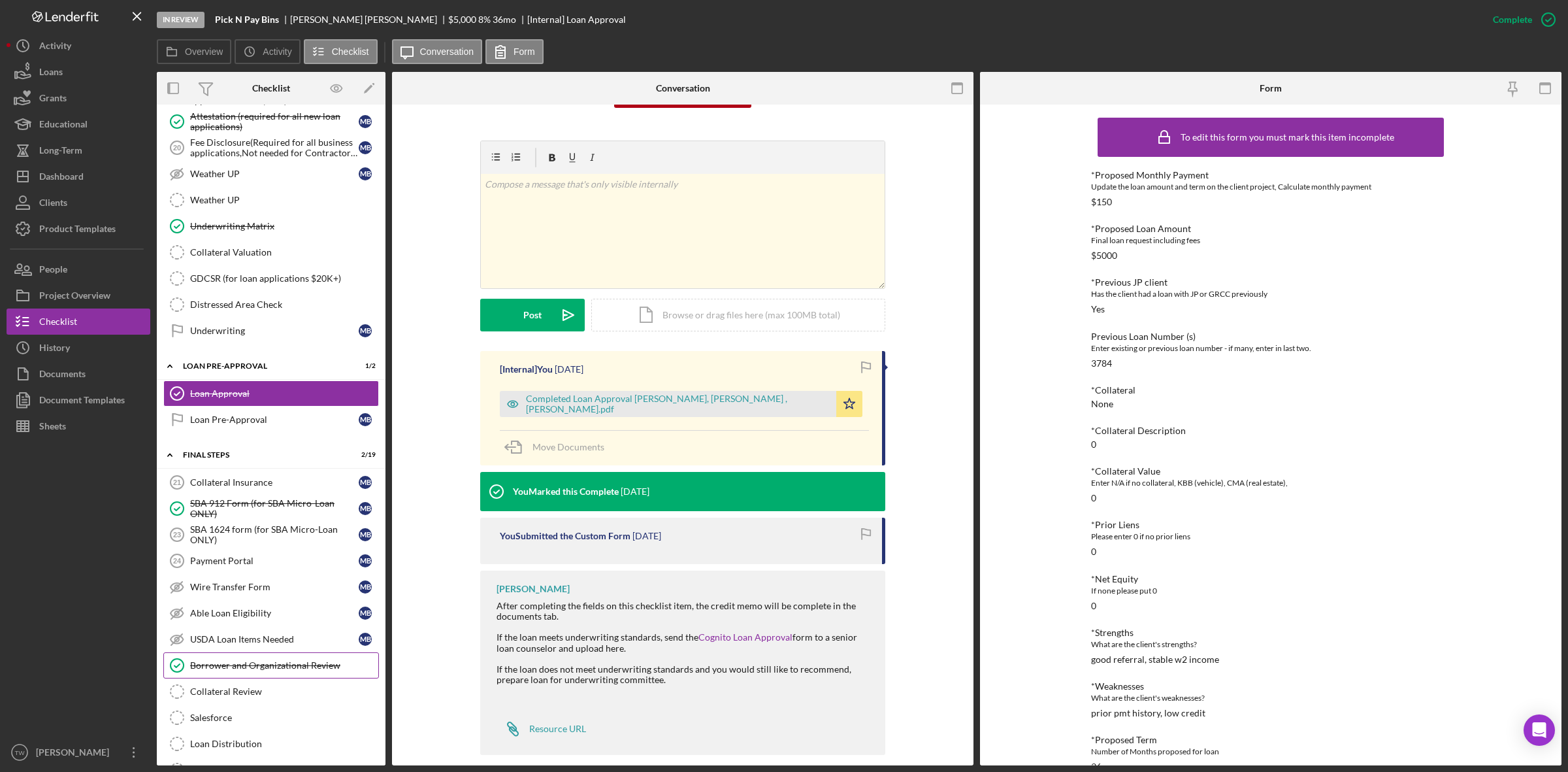
click at [255, 677] on link "Borrower and Organizational Review Borrower and Organizational Review" at bounding box center [271, 666] width 216 height 26
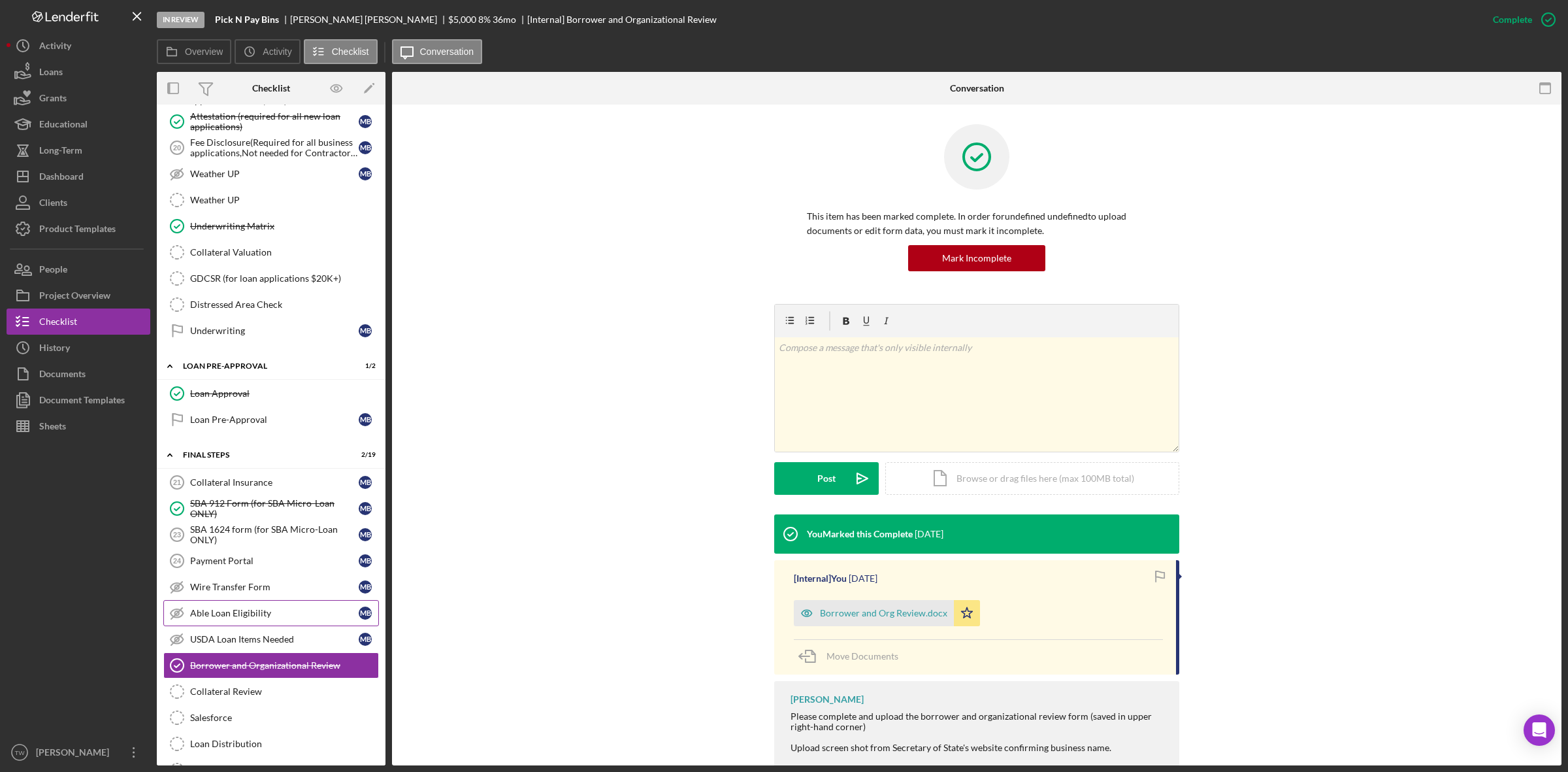
scroll to position [1316, 0]
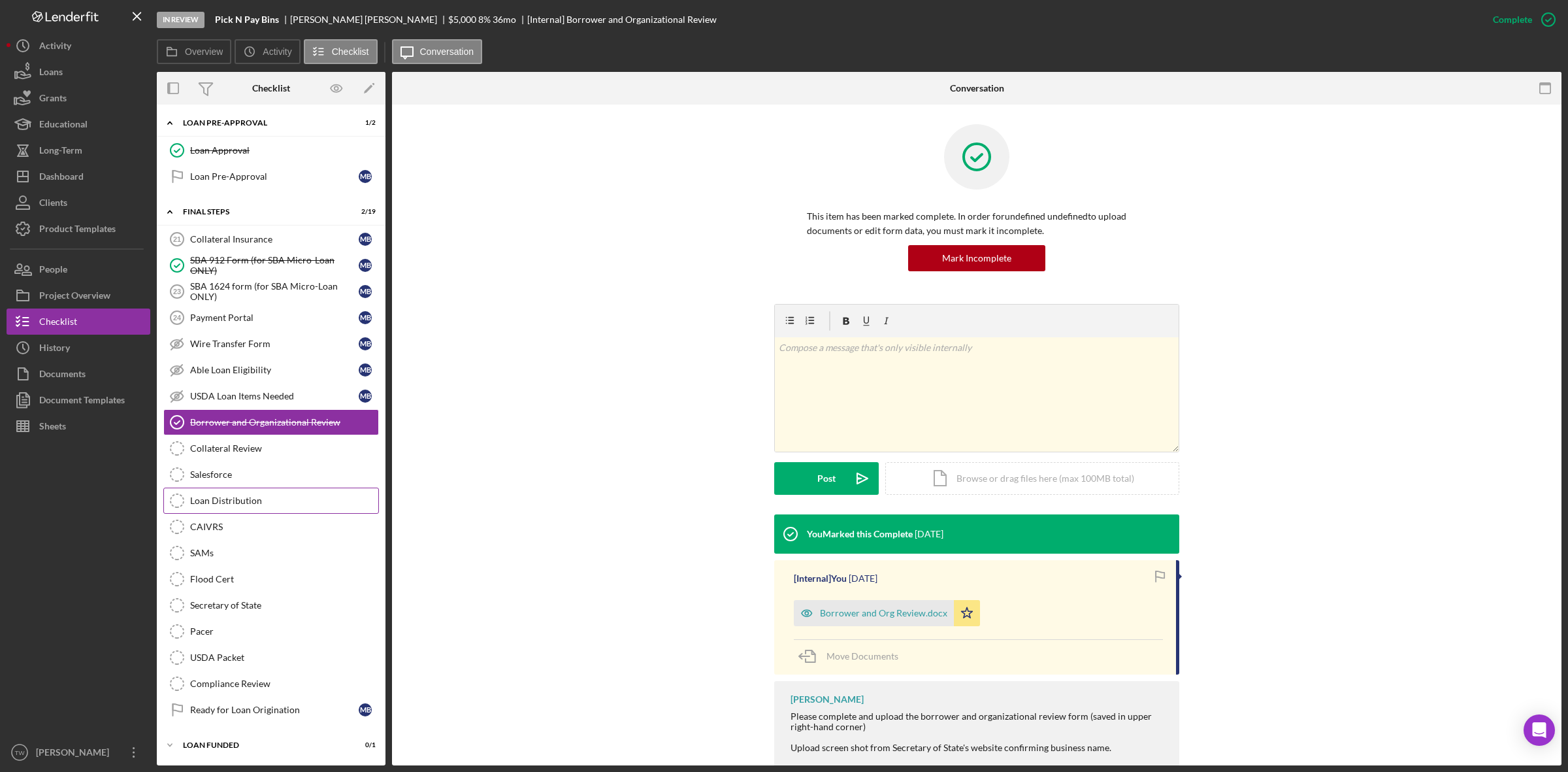
click at [249, 506] on div "Loan Distribution" at bounding box center [284, 501] width 188 height 11
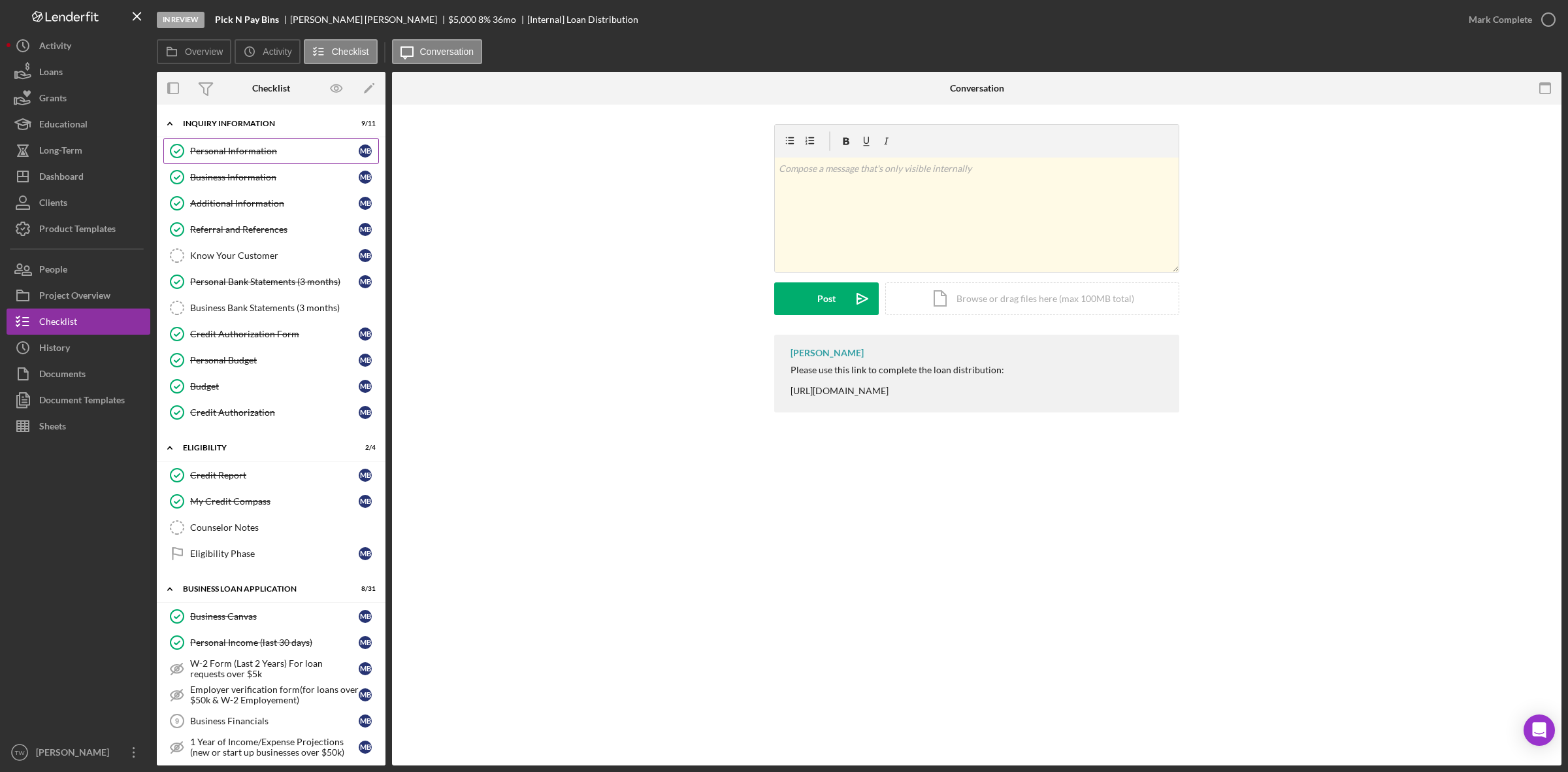
click at [242, 158] on link "Personal Information Personal Information M B" at bounding box center [271, 151] width 216 height 26
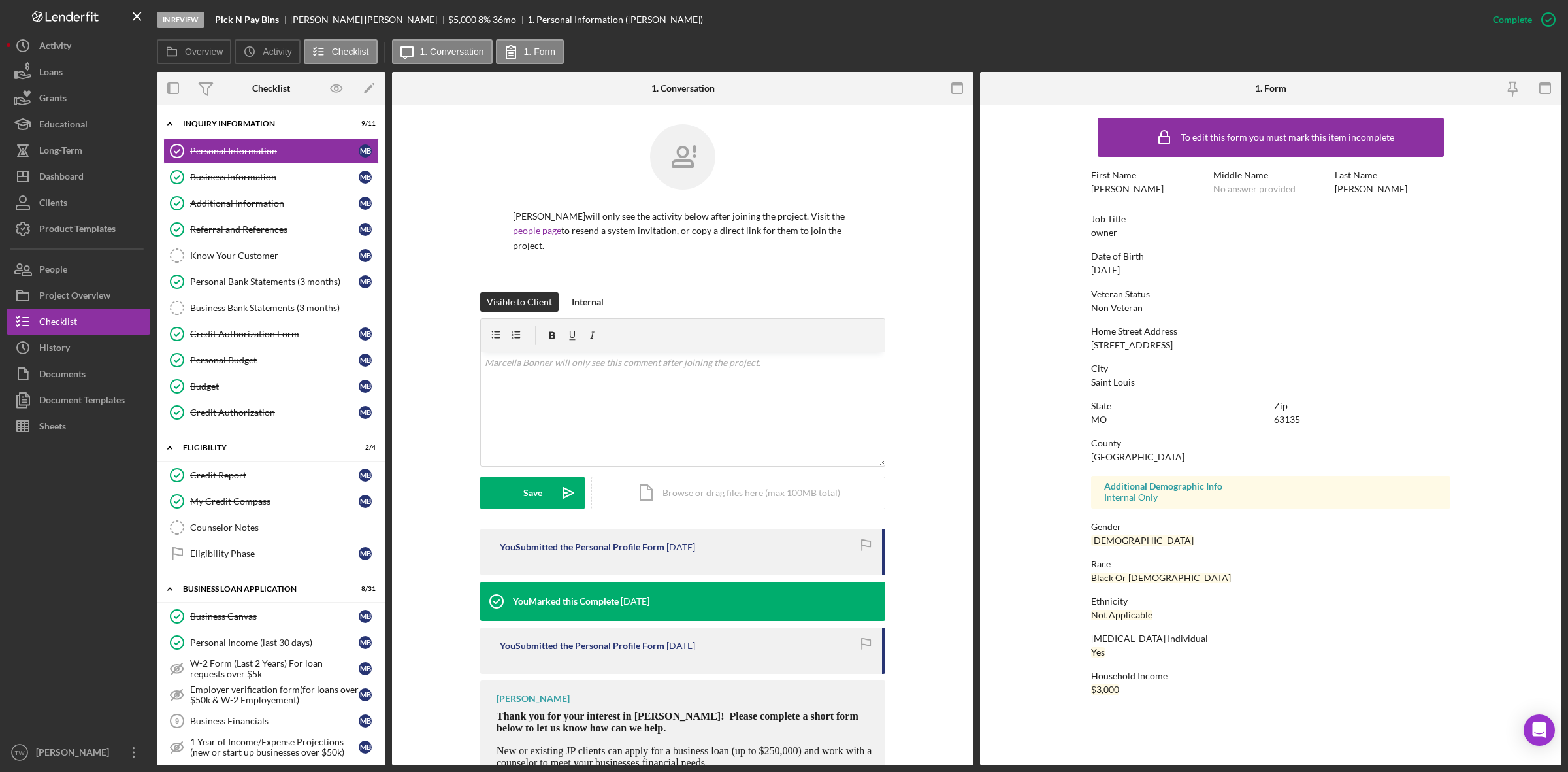
click at [1147, 344] on div "[STREET_ADDRESS]" at bounding box center [1132, 345] width 82 height 11
copy div "[STREET_ADDRESS]"
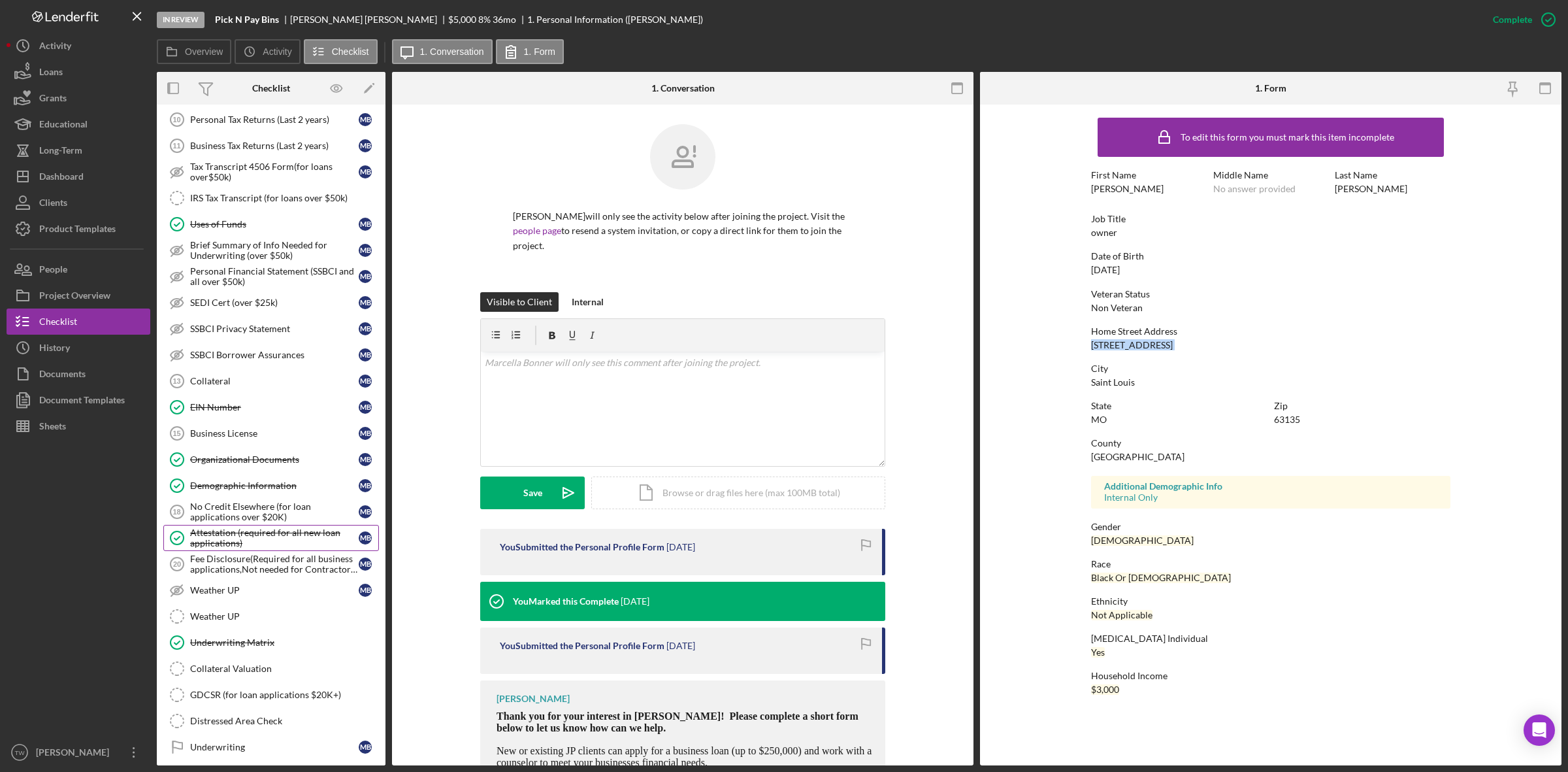
scroll to position [736, 0]
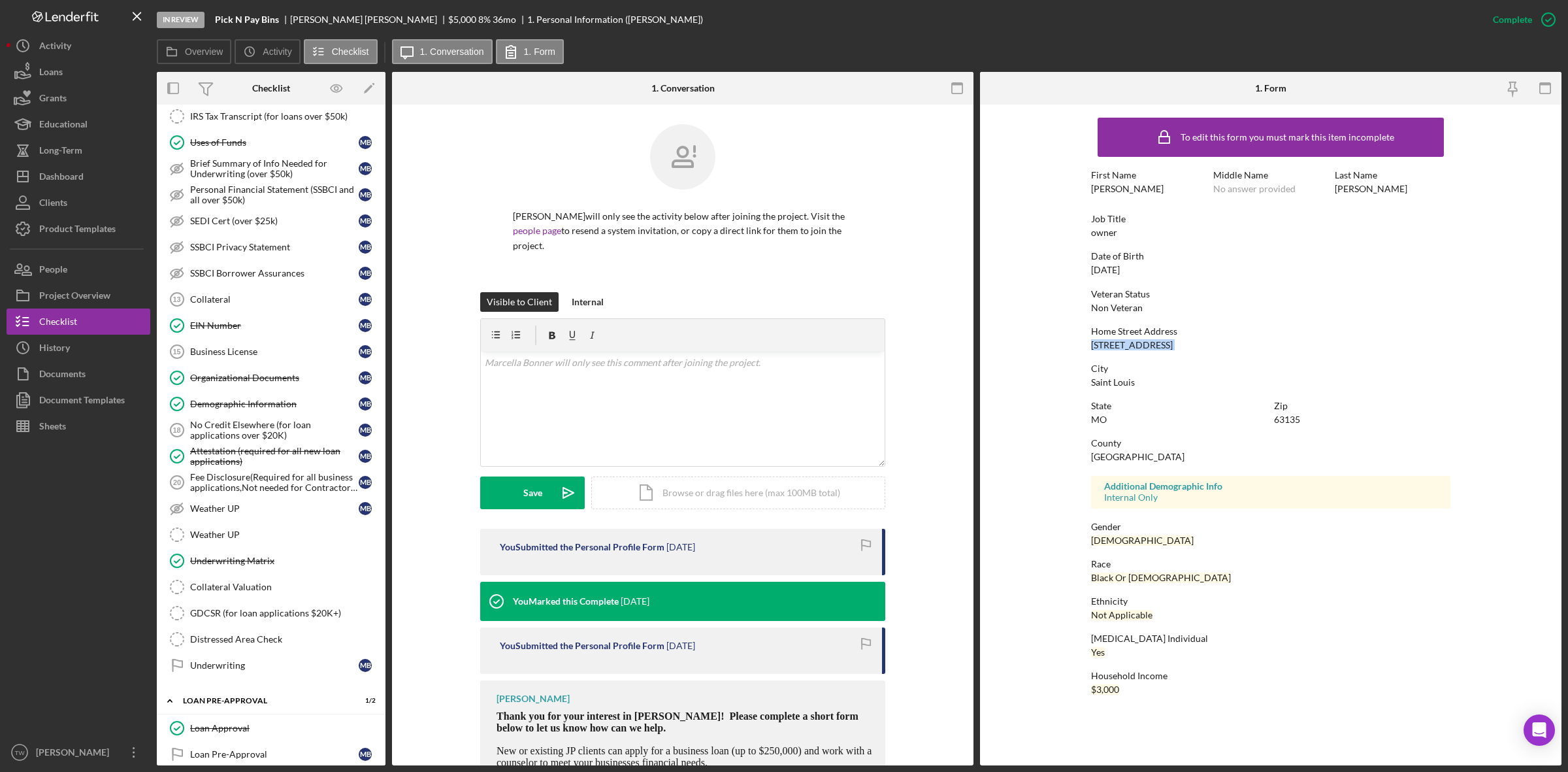
click at [236, 331] on div "EIN Number" at bounding box center [274, 326] width 169 height 11
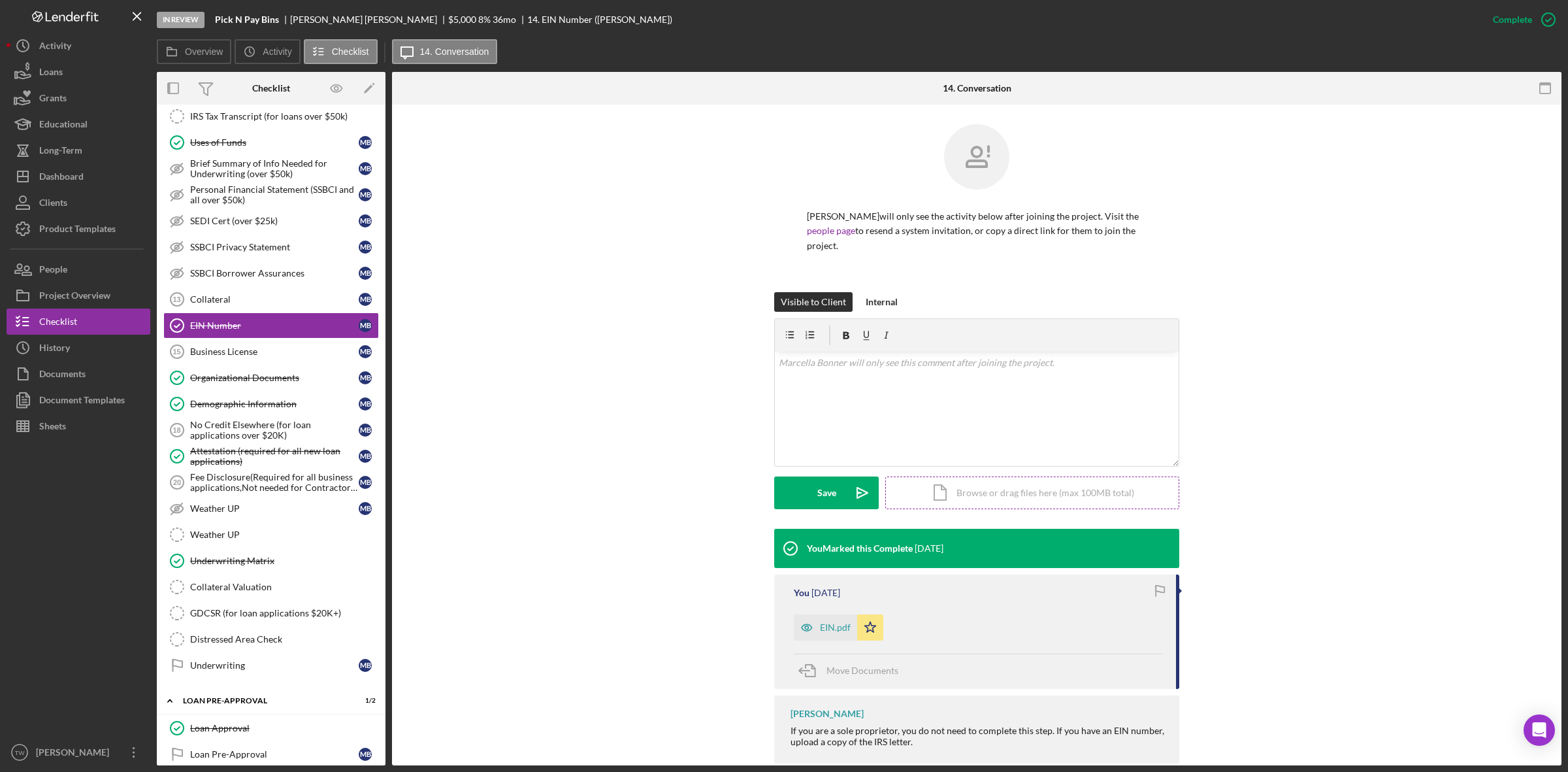
scroll to position [25, 0]
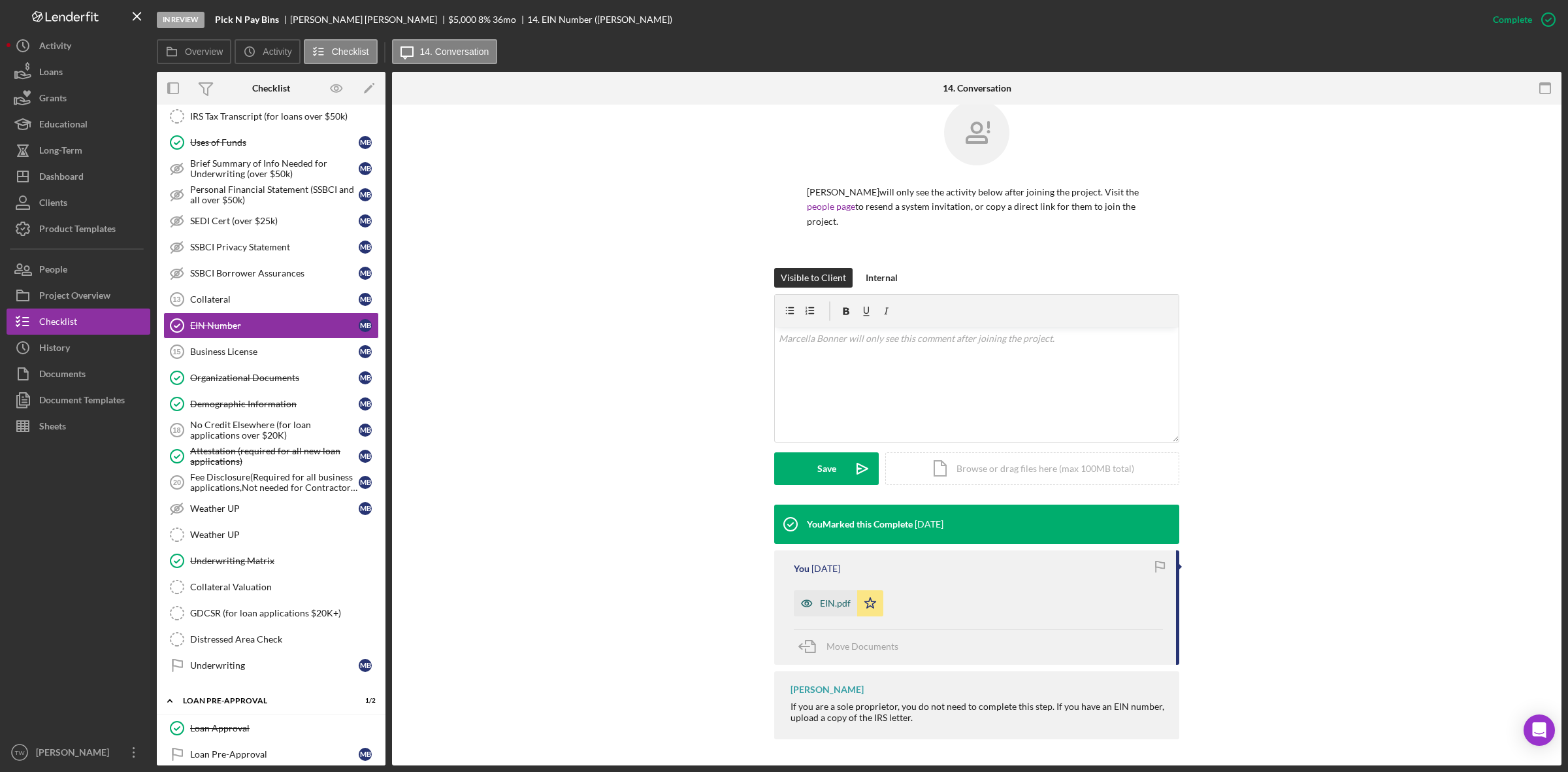
click at [820, 598] on div "EIN.pdf" at bounding box center [835, 603] width 31 height 11
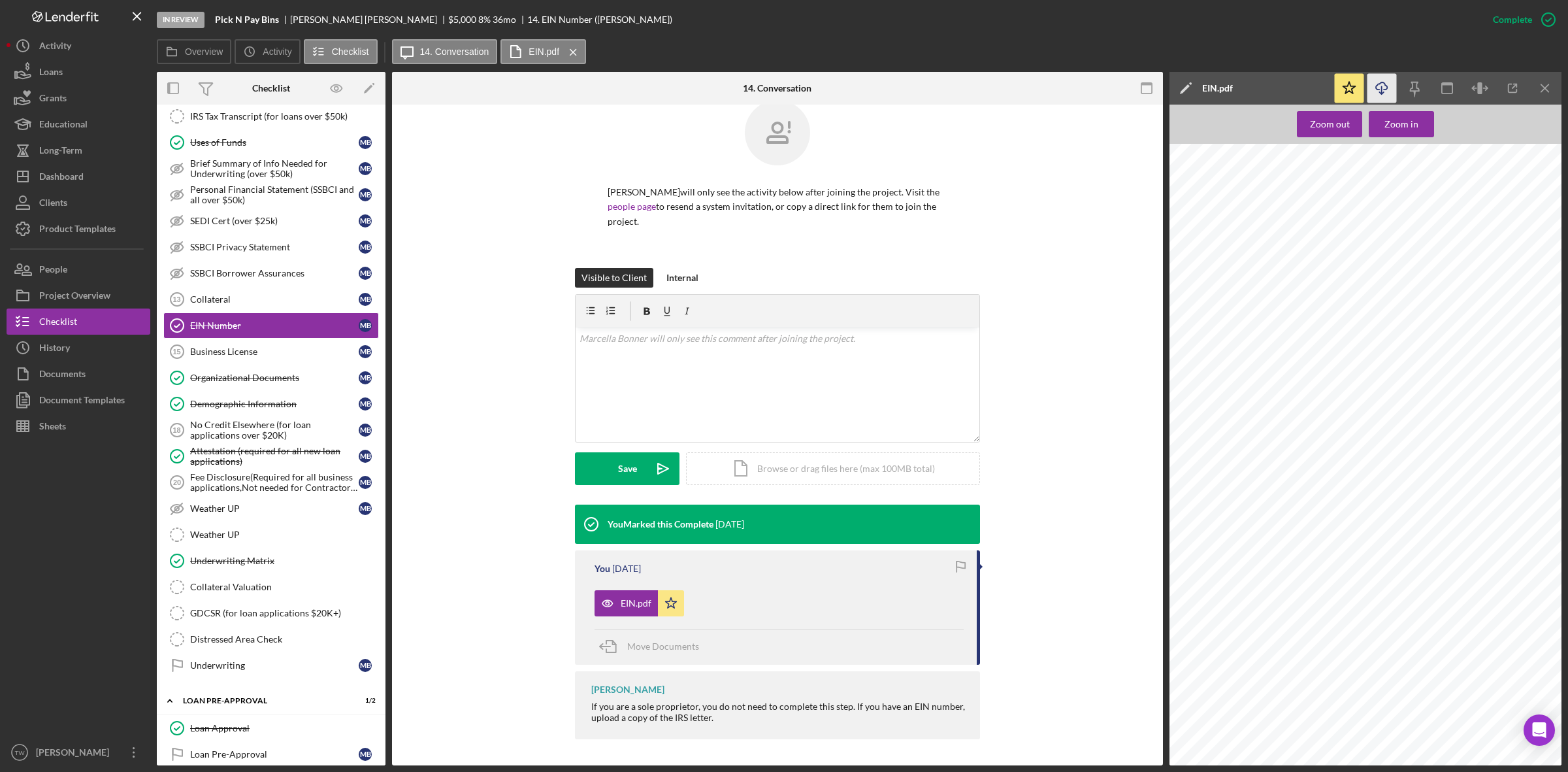
click at [1390, 85] on icon "Icon/Download" at bounding box center [1382, 89] width 30 height 30
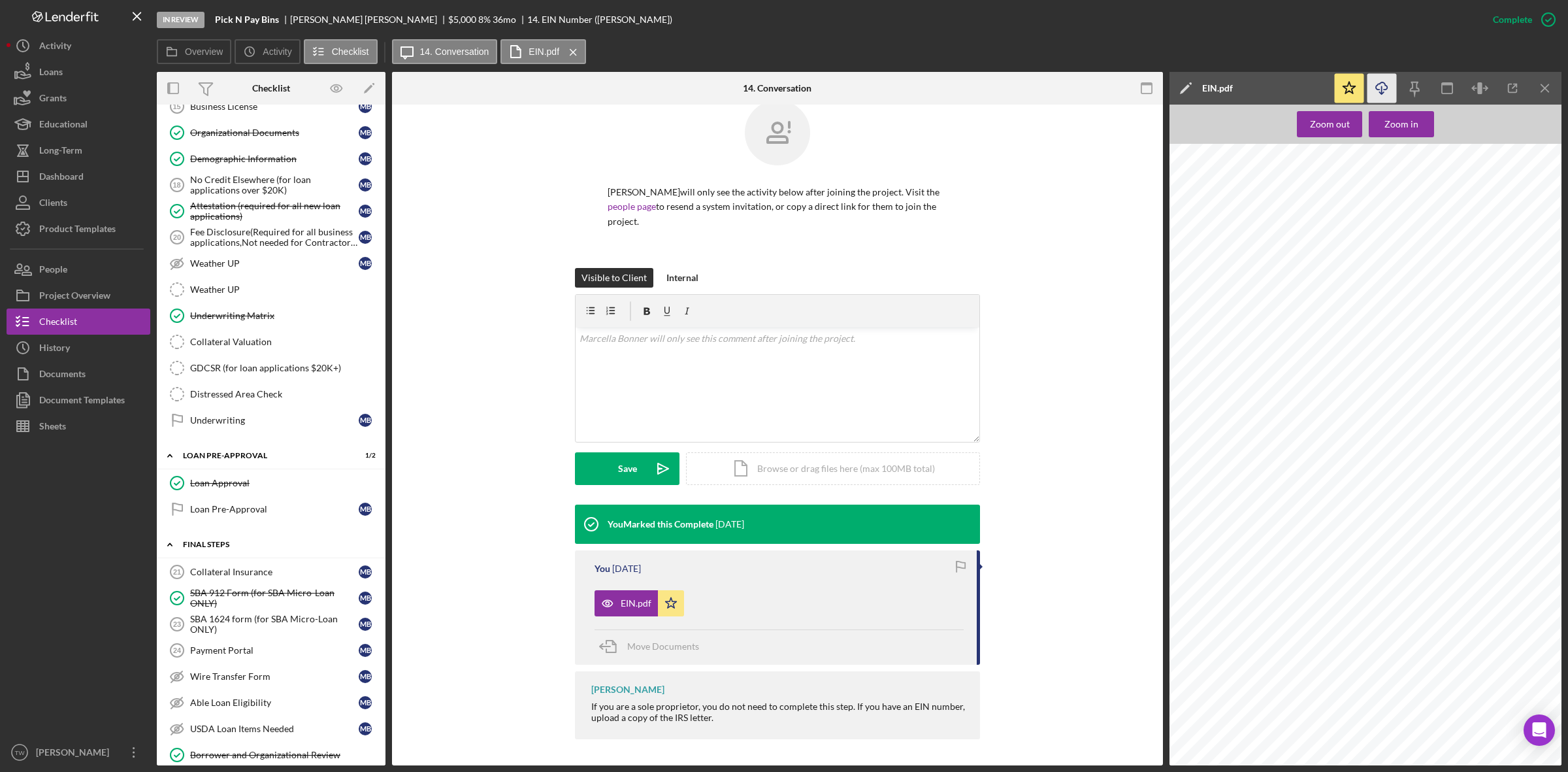
scroll to position [1144, 0]
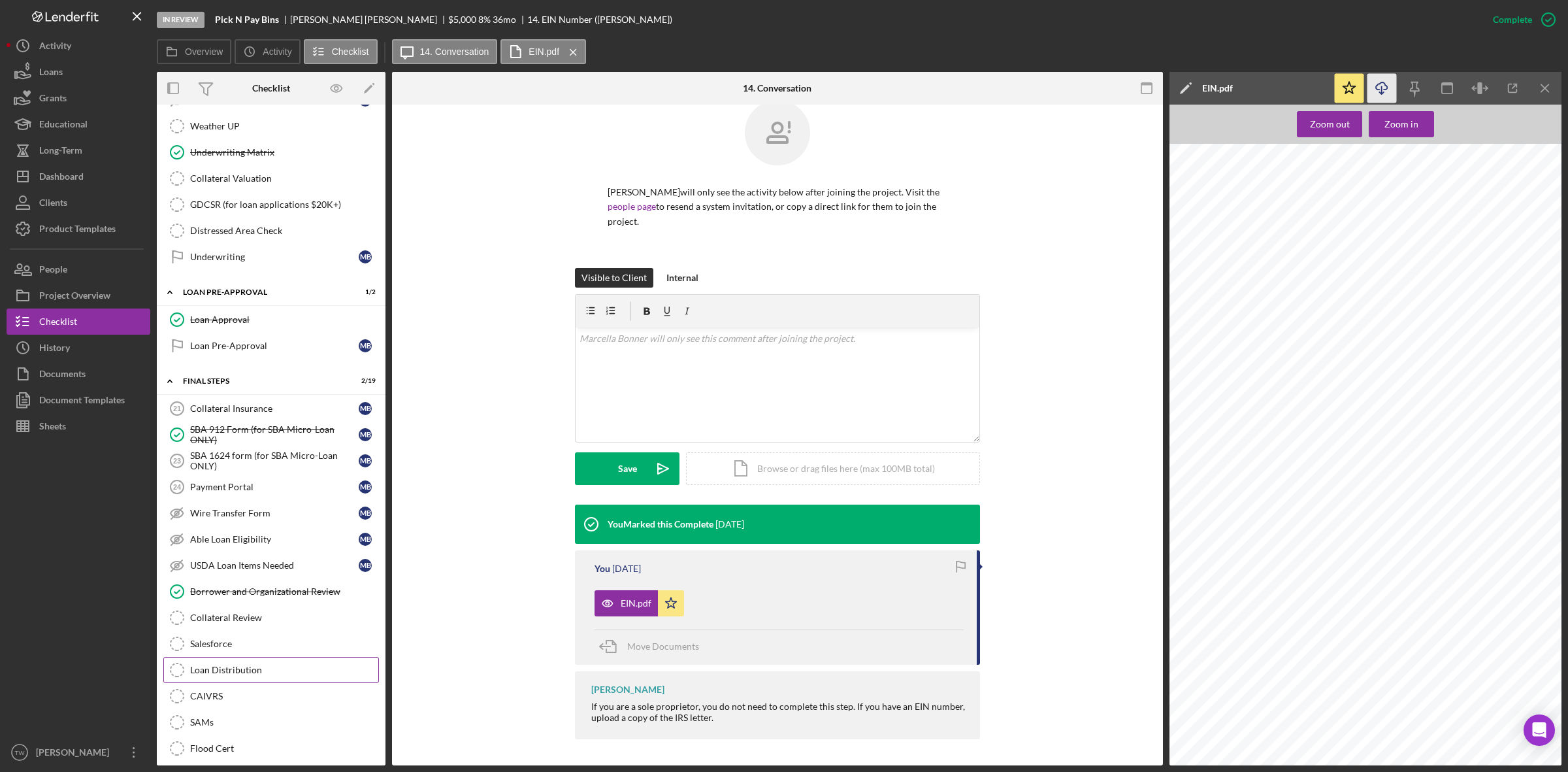
click at [268, 680] on link "Loan Distribution Loan Distribution" at bounding box center [271, 670] width 216 height 26
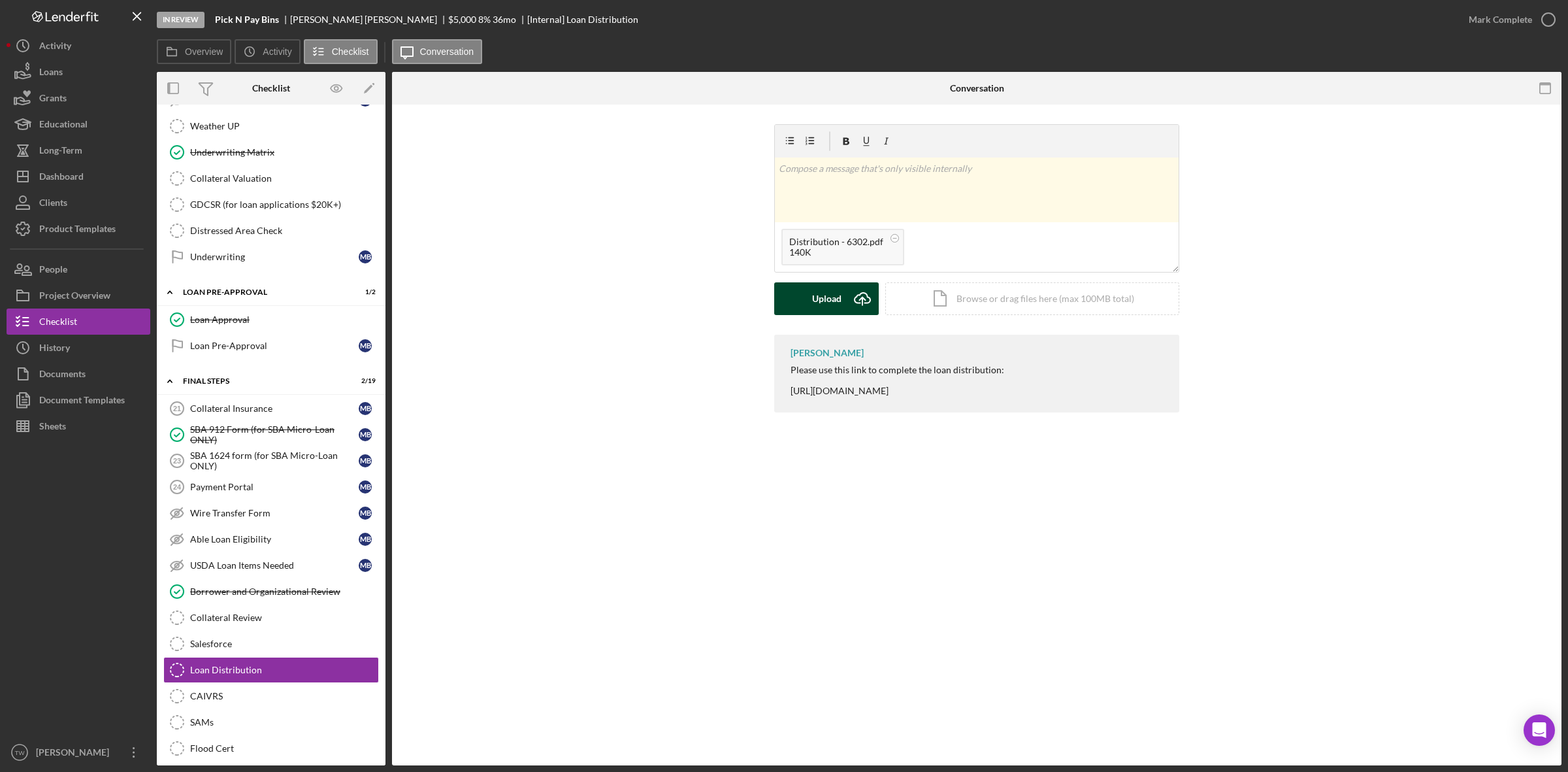
click at [815, 299] on div "Upload" at bounding box center [827, 299] width 30 height 33
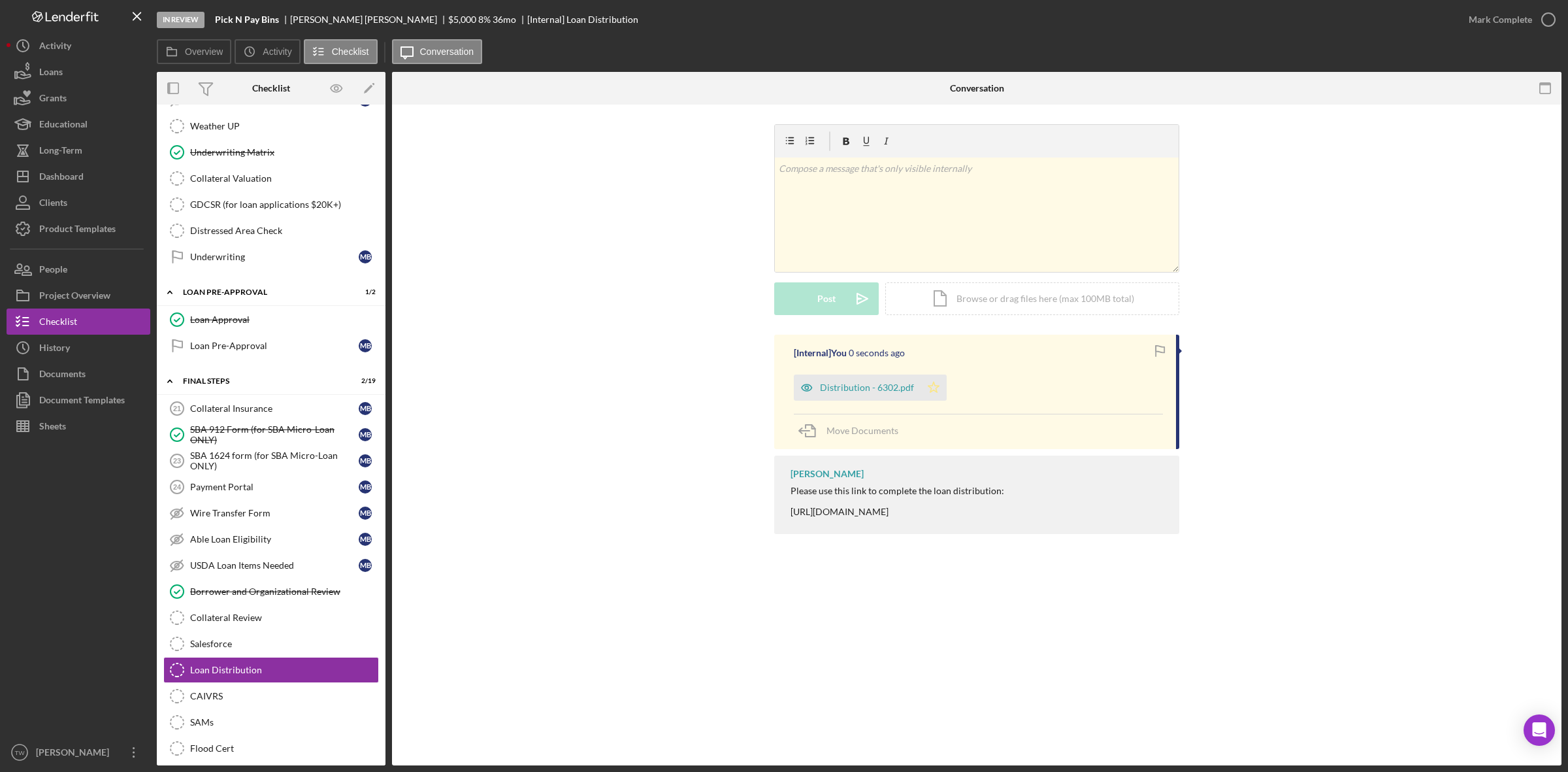
click at [936, 397] on icon "Icon/Star" at bounding box center [934, 388] width 26 height 26
click at [1510, 25] on div "Mark Complete" at bounding box center [1500, 20] width 64 height 26
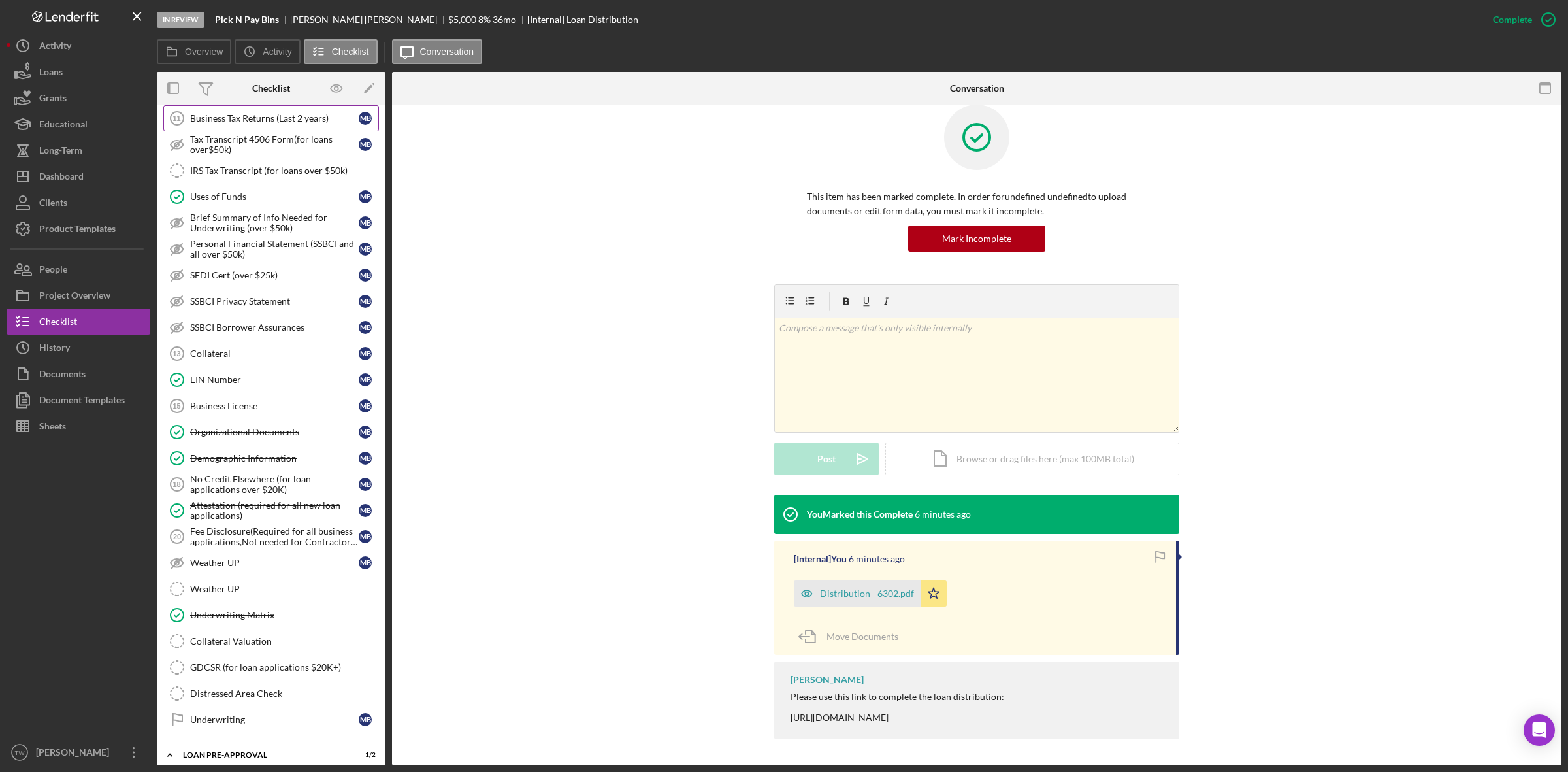
scroll to position [599, 0]
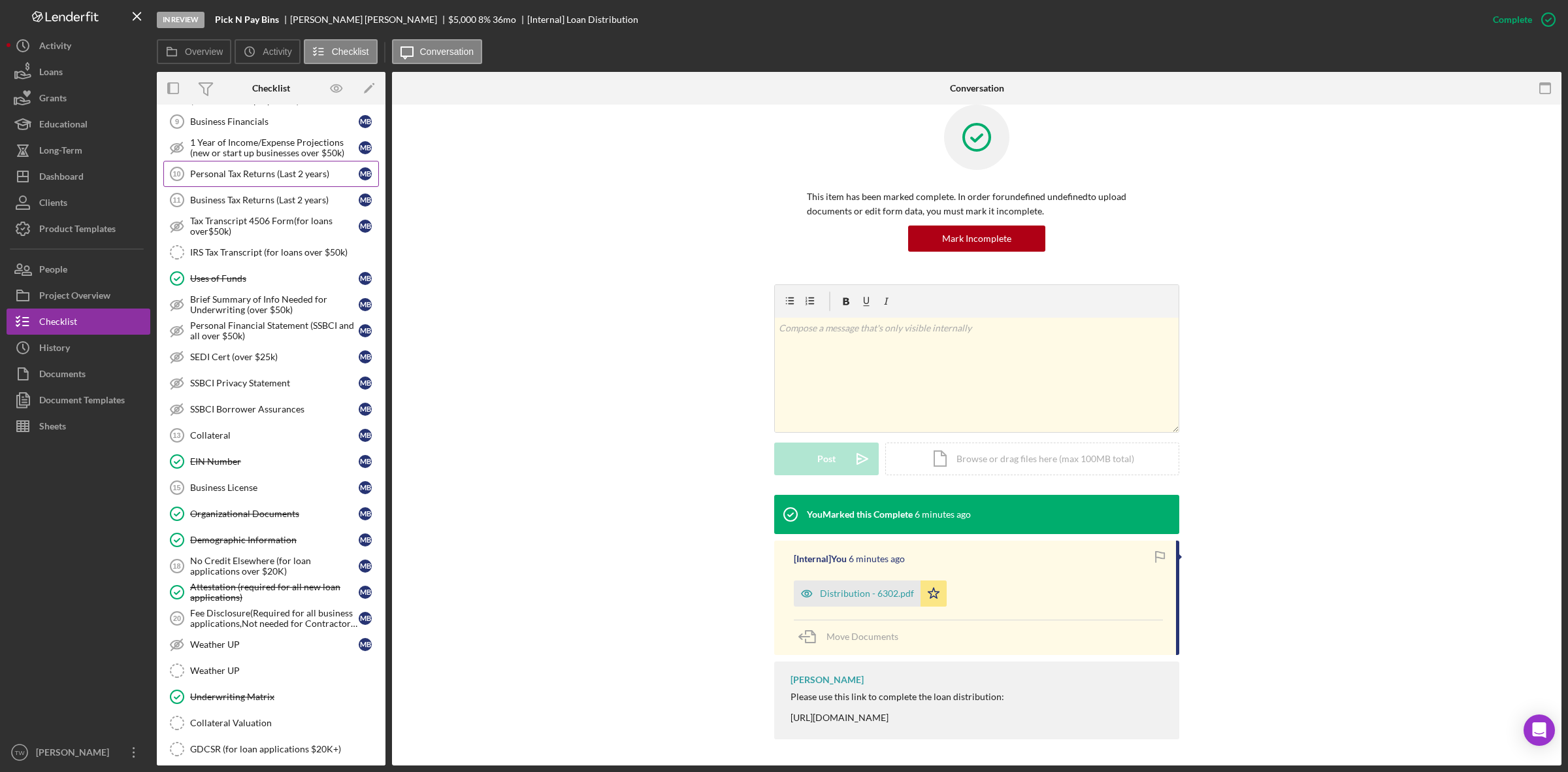
click at [291, 187] on link "Personal Tax Returns (Last 2 years) 10 Personal Tax Returns (Last 2 years) M B" at bounding box center [271, 174] width 216 height 26
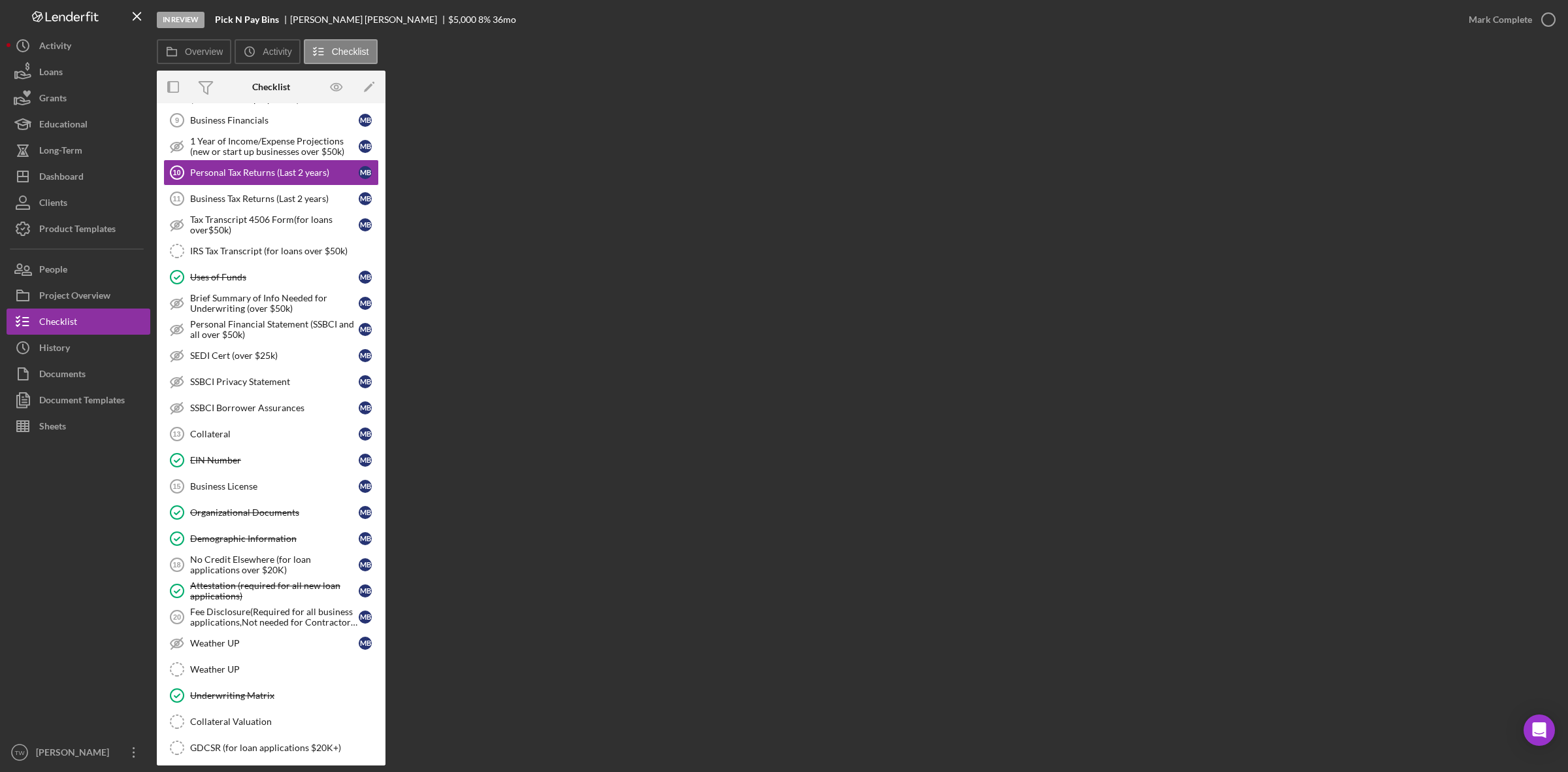
click at [583, 193] on div "Overview Internal Workflow Stage In Review Icon/Dropdown Arrow Archive (can una…" at bounding box center [859, 418] width 1405 height 695
click at [261, 204] on div "Business Tax Returns (Last 2 years)" at bounding box center [274, 199] width 169 height 11
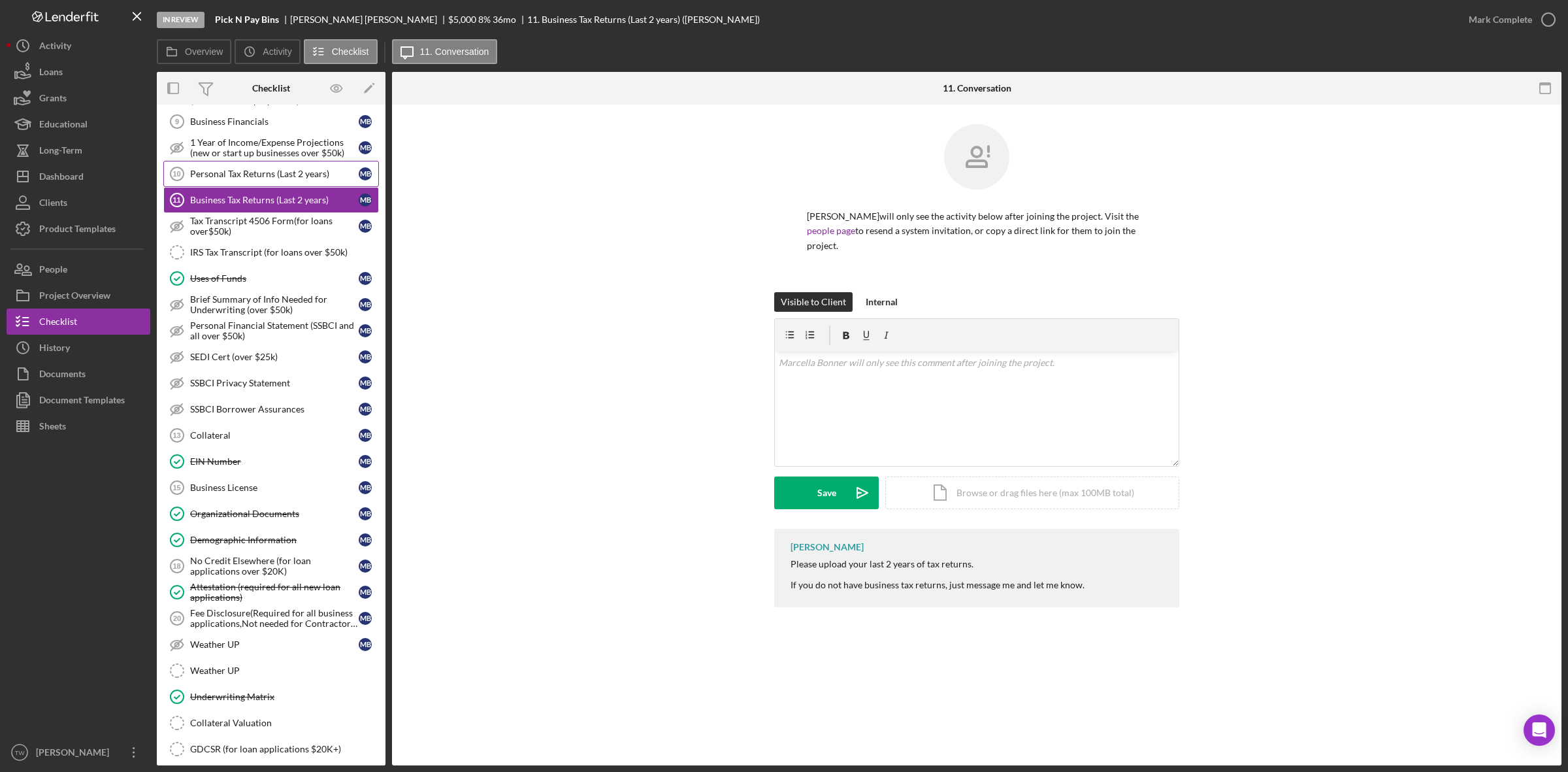
click at [260, 179] on div "Personal Tax Returns (Last 2 years)" at bounding box center [274, 174] width 169 height 11
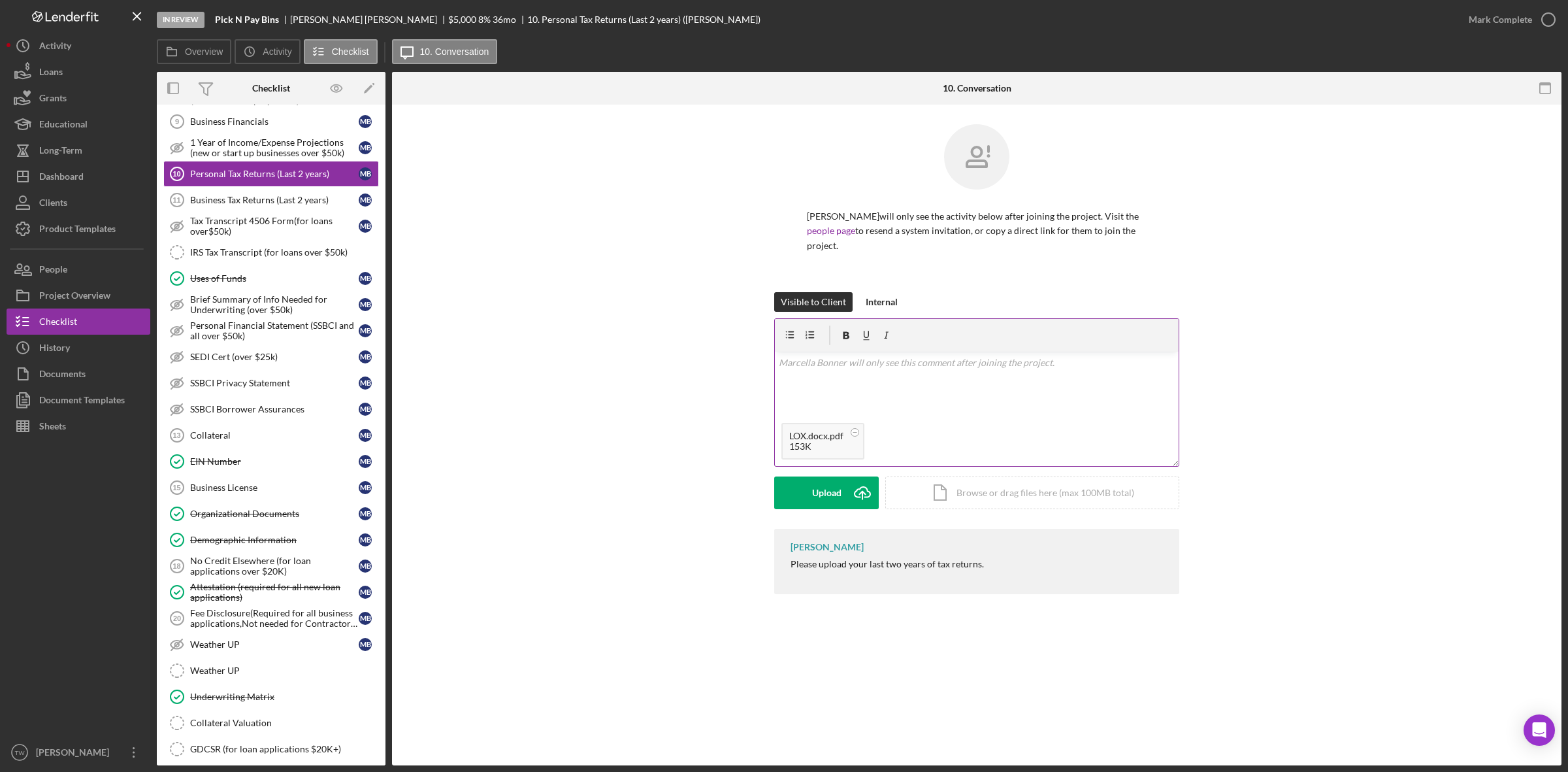
click at [911, 373] on div "v Color teal Color pink Remove color Add row above Add row below Add column bef…" at bounding box center [977, 384] width 404 height 65
click at [807, 488] on button "Save Icon/icon-invite-send" at bounding box center [826, 493] width 104 height 33
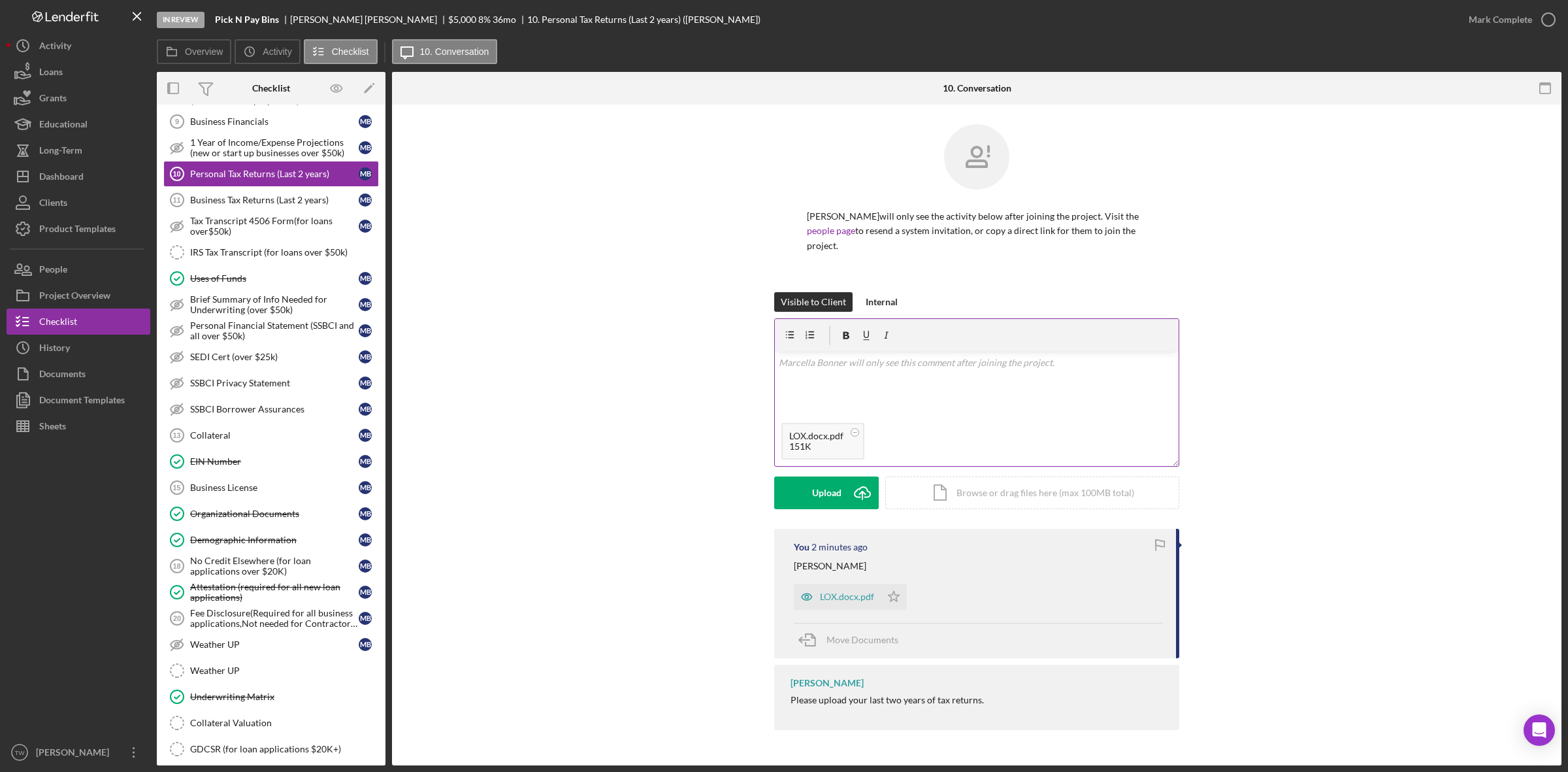
click at [909, 386] on div "v Color teal Color pink Remove color Add row above Add row below Add column bef…" at bounding box center [977, 384] width 404 height 65
click at [828, 511] on div "Visible to Client Internal v Color teal Color pink Remove color Add row above A…" at bounding box center [977, 410] width 405 height 237
click at [832, 498] on div "Save" at bounding box center [827, 493] width 19 height 33
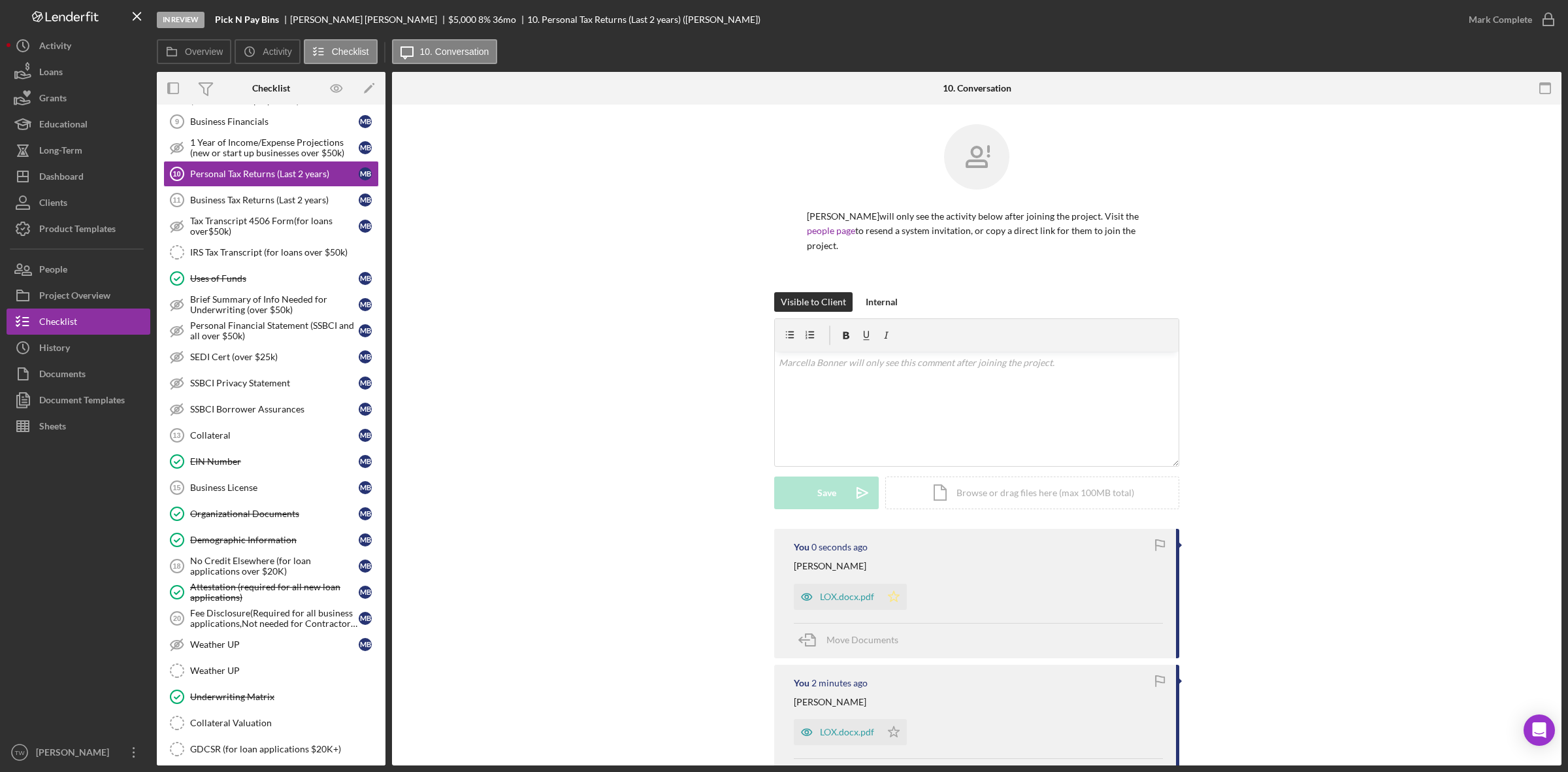
click at [897, 587] on icon "Icon/Star" at bounding box center [894, 597] width 26 height 26
click at [903, 724] on icon "Icon/Star" at bounding box center [894, 733] width 26 height 26
click at [1497, 10] on div "Mark Complete" at bounding box center [1500, 20] width 64 height 26
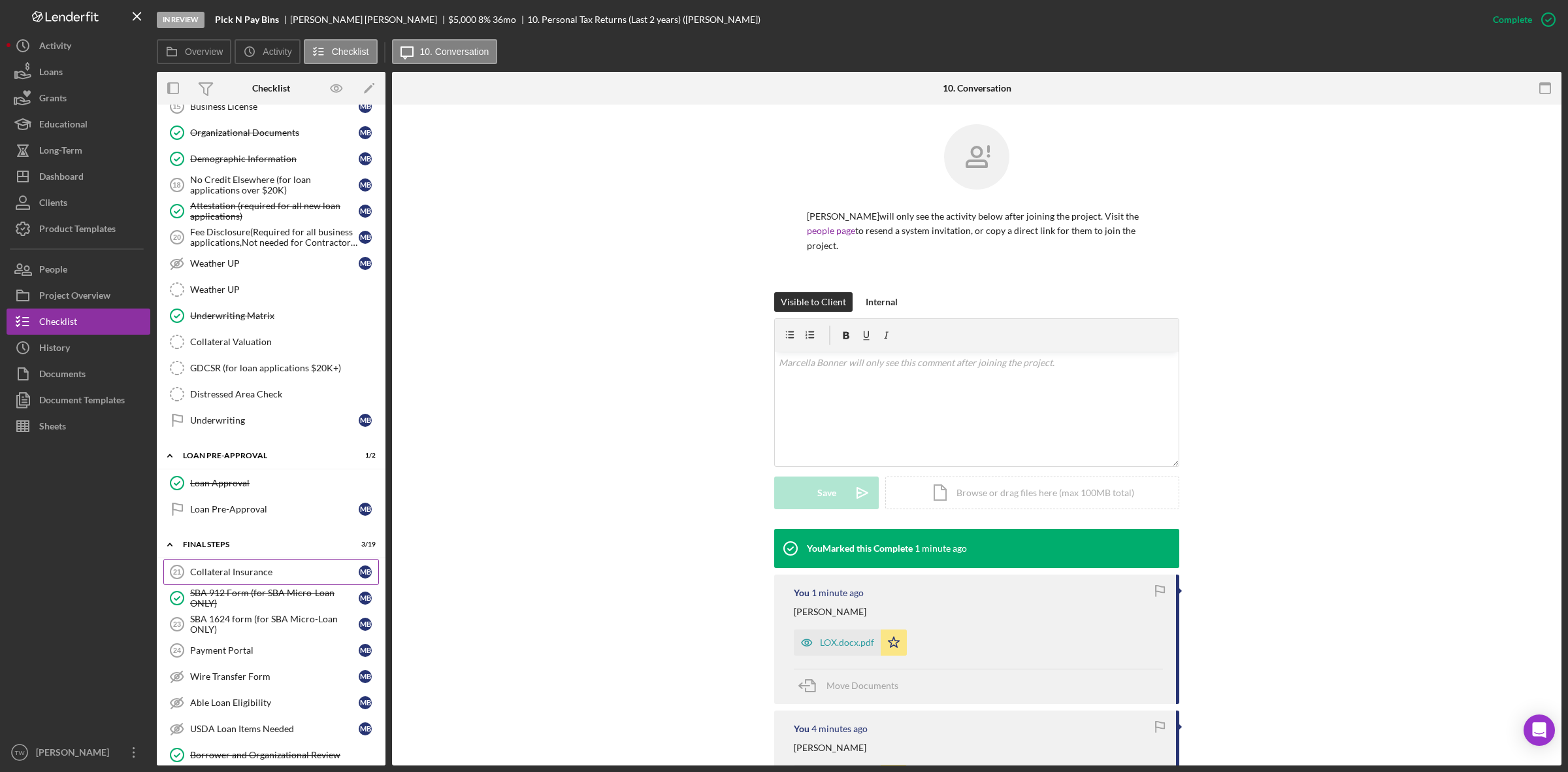
scroll to position [1226, 0]
